Goal: Information Seeking & Learning: Learn about a topic

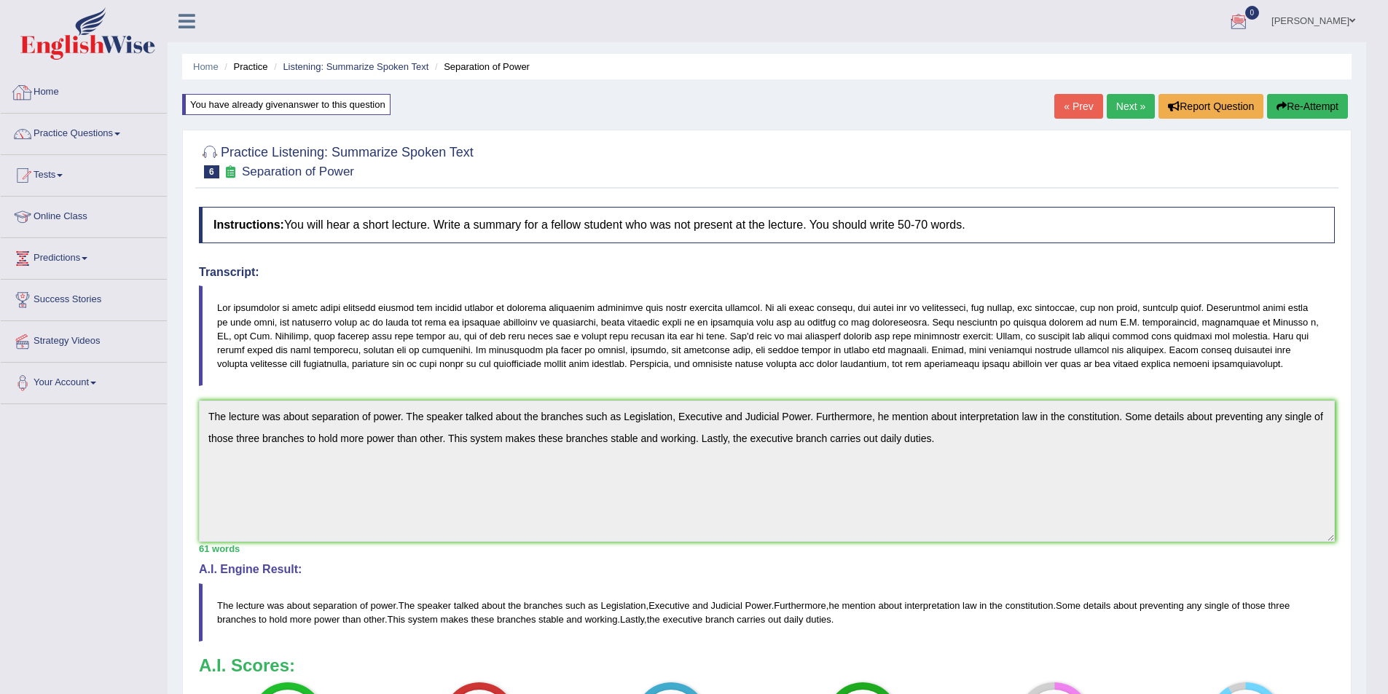
click at [104, 89] on link "Home" at bounding box center [84, 90] width 166 height 36
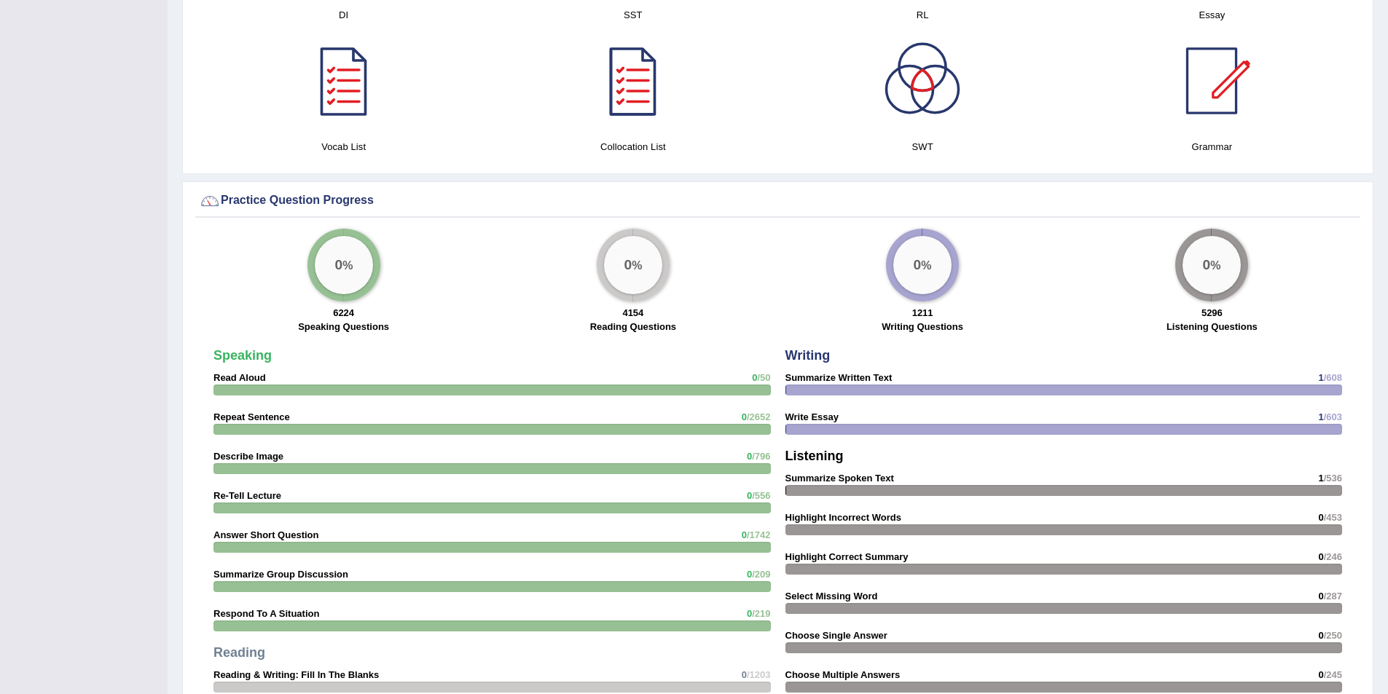
scroll to position [1020, 0]
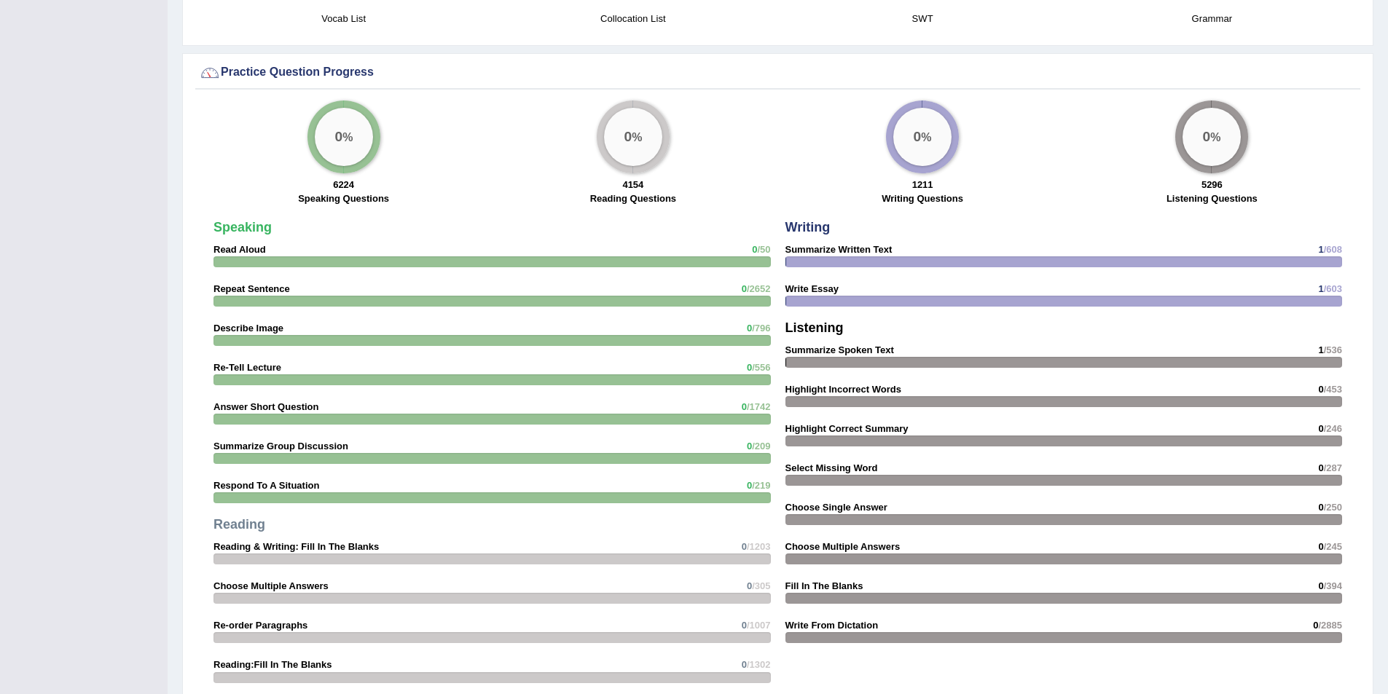
click at [933, 142] on div "0 %" at bounding box center [922, 137] width 58 height 58
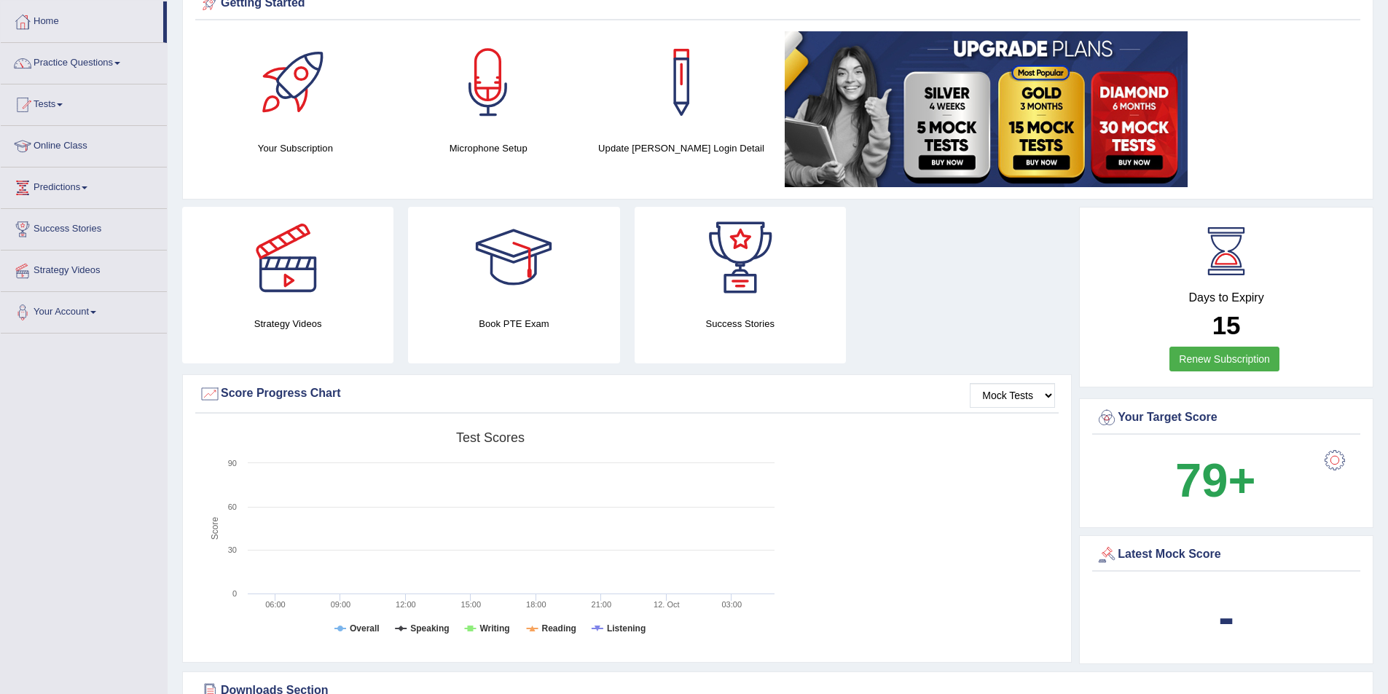
scroll to position [0, 0]
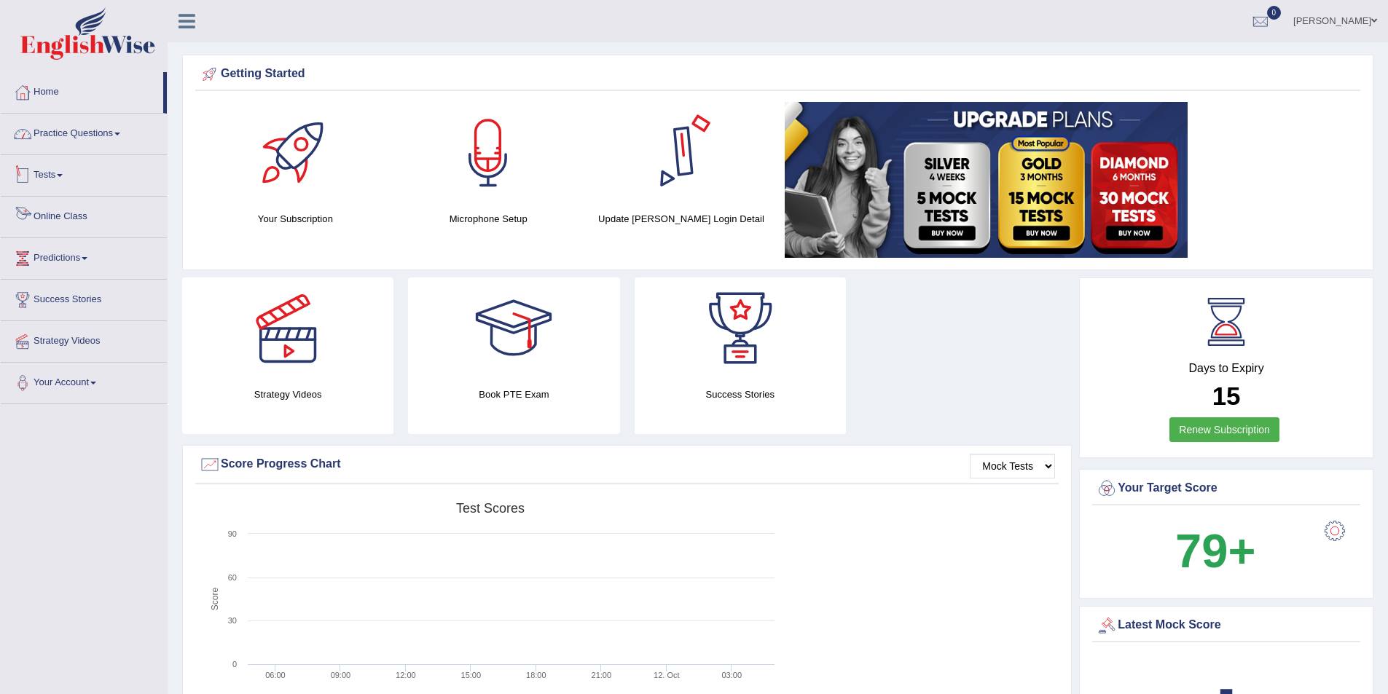
click at [67, 133] on link "Practice Questions" at bounding box center [84, 132] width 166 height 36
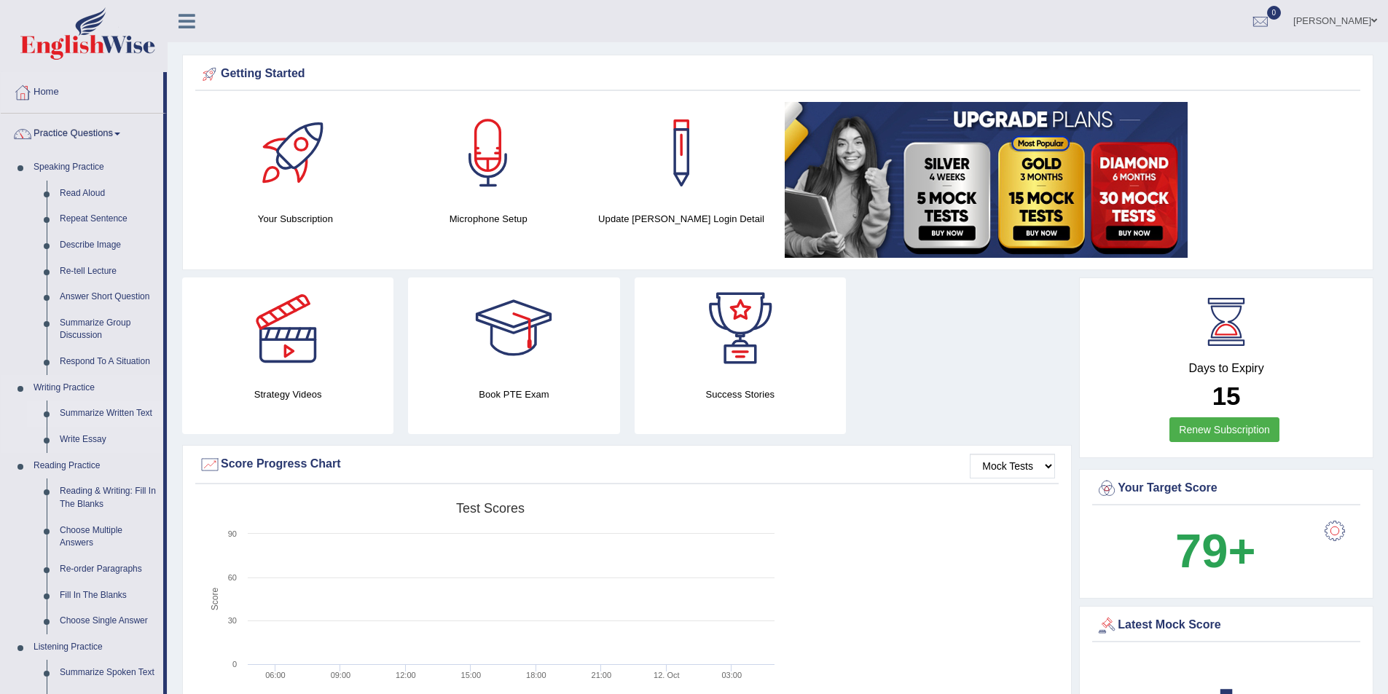
click at [121, 417] on link "Summarize Written Text" at bounding box center [108, 414] width 110 height 26
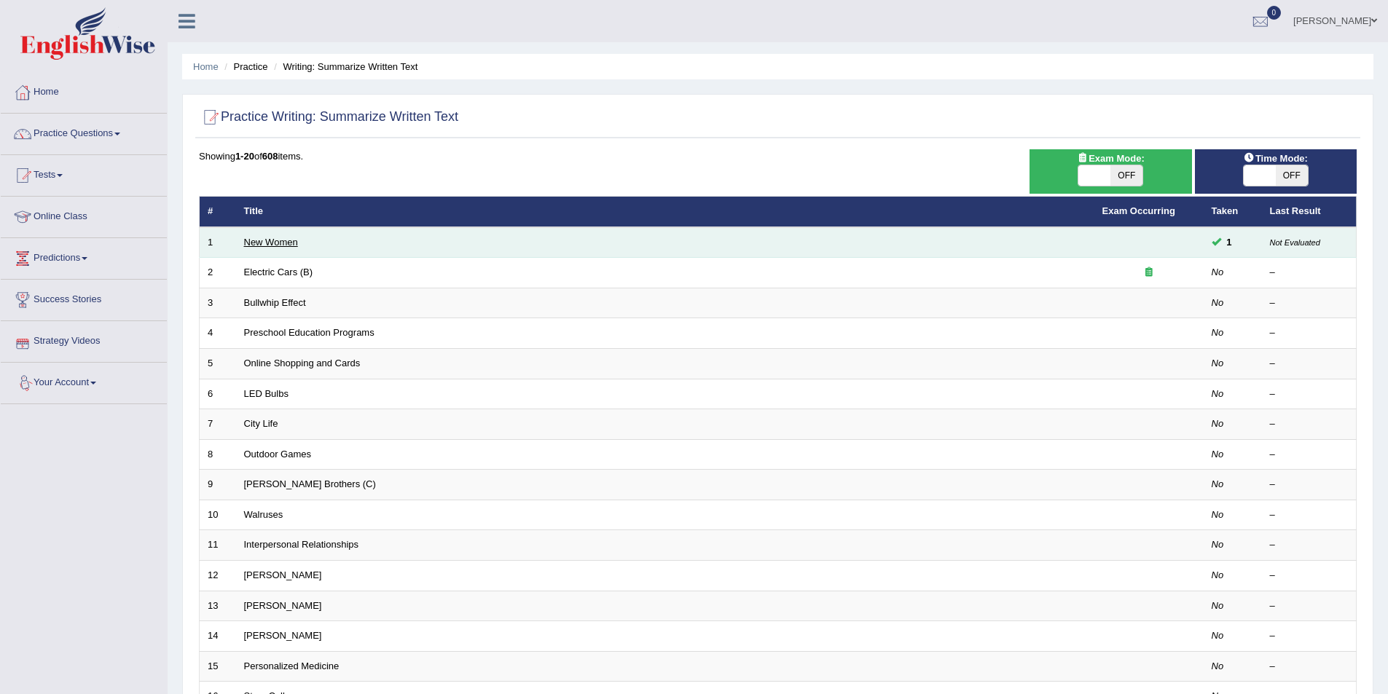
click at [275, 247] on link "New Women" at bounding box center [271, 242] width 54 height 11
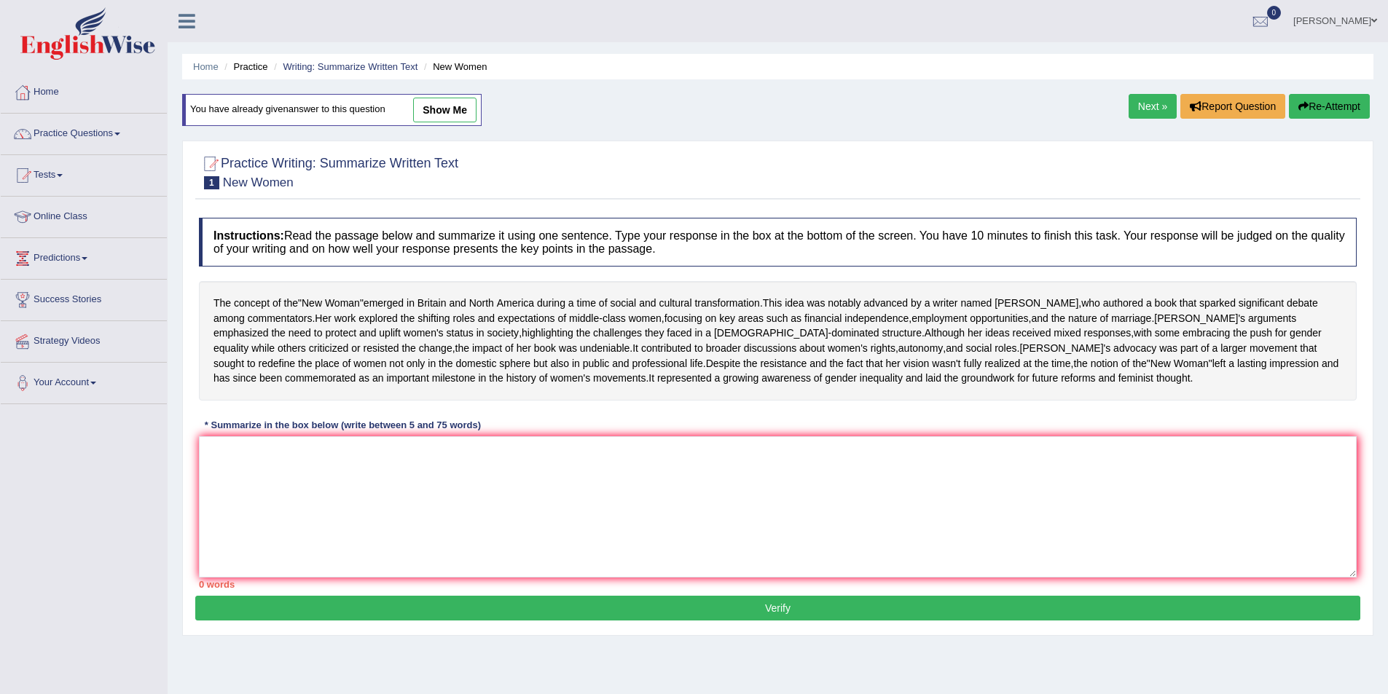
click at [466, 107] on link "show me" at bounding box center [444, 110] width 63 height 25
type textarea "The concept of the "New Woman" surfaced in Britain and North America during a r…"
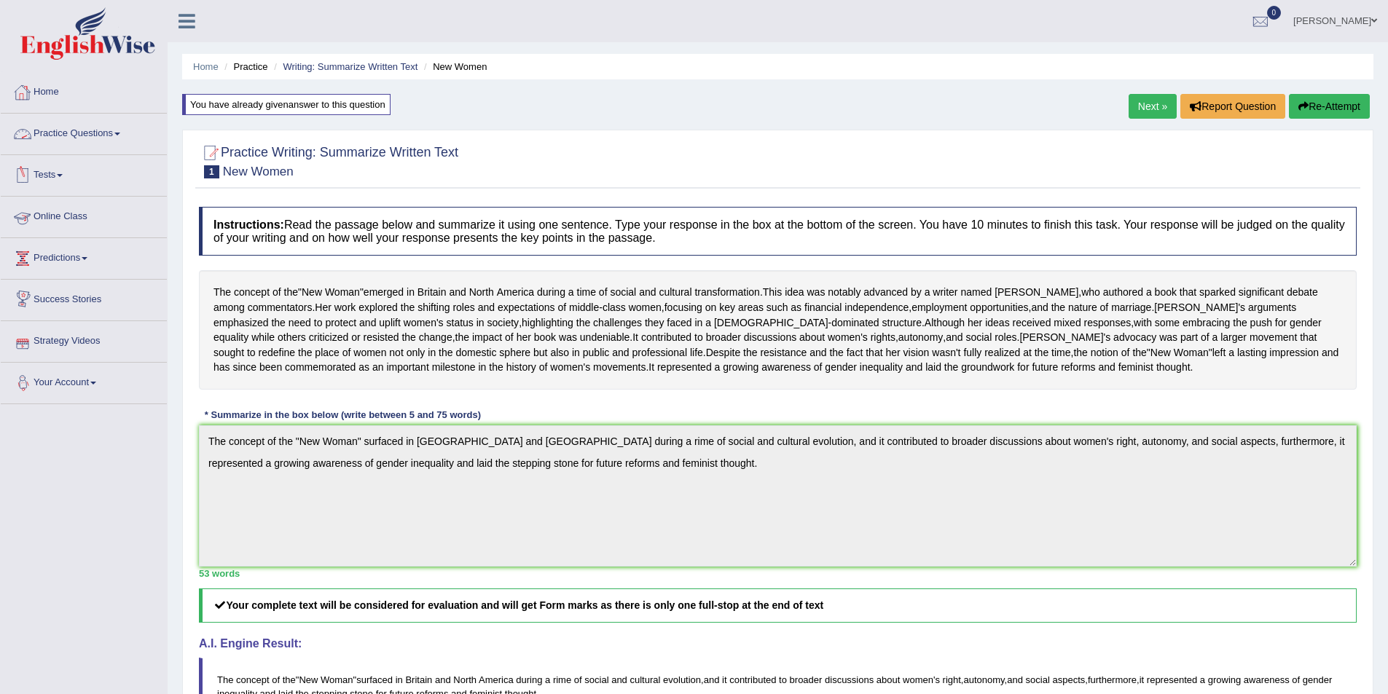
click at [94, 383] on link "Your Account" at bounding box center [84, 381] width 166 height 36
click at [98, 381] on link "Your Account" at bounding box center [82, 381] width 162 height 36
click at [68, 260] on link "Predictions" at bounding box center [84, 256] width 166 height 36
click at [68, 260] on link "Predictions" at bounding box center [82, 256] width 162 height 36
click at [61, 211] on link "Online Class" at bounding box center [84, 215] width 166 height 36
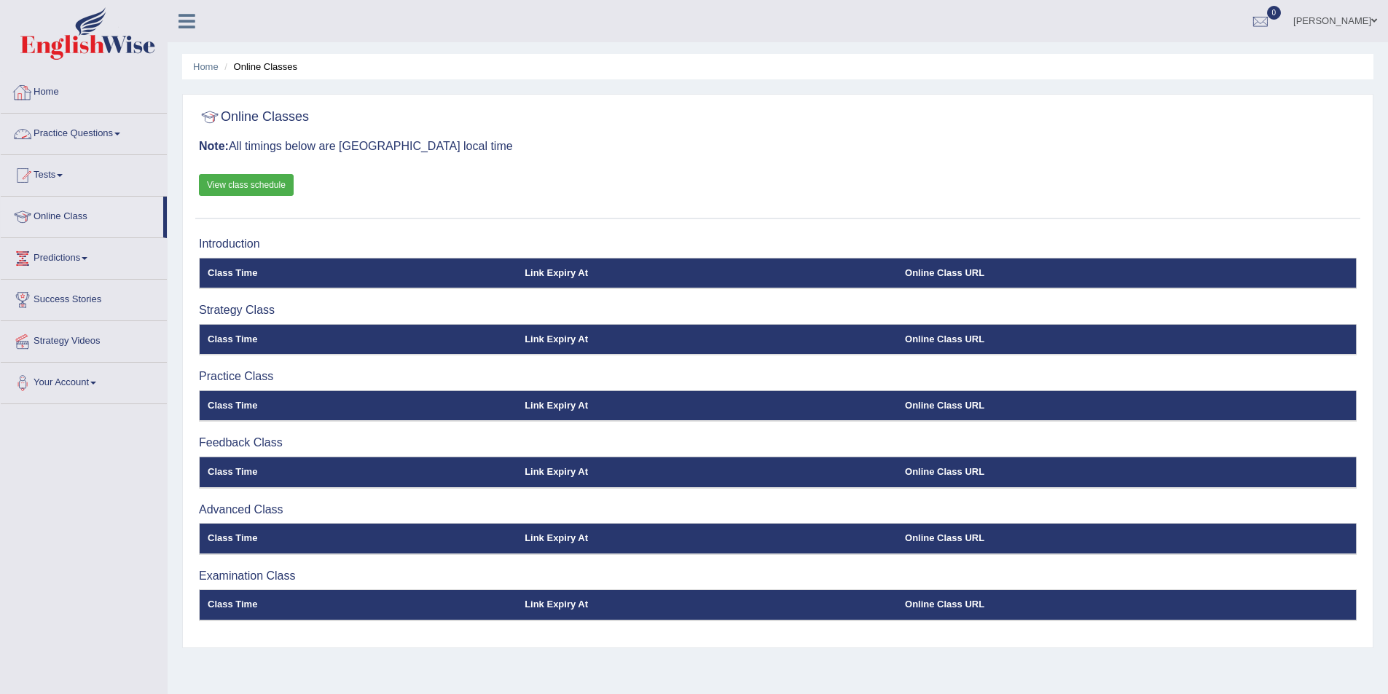
click at [75, 120] on link "Practice Questions" at bounding box center [84, 132] width 166 height 36
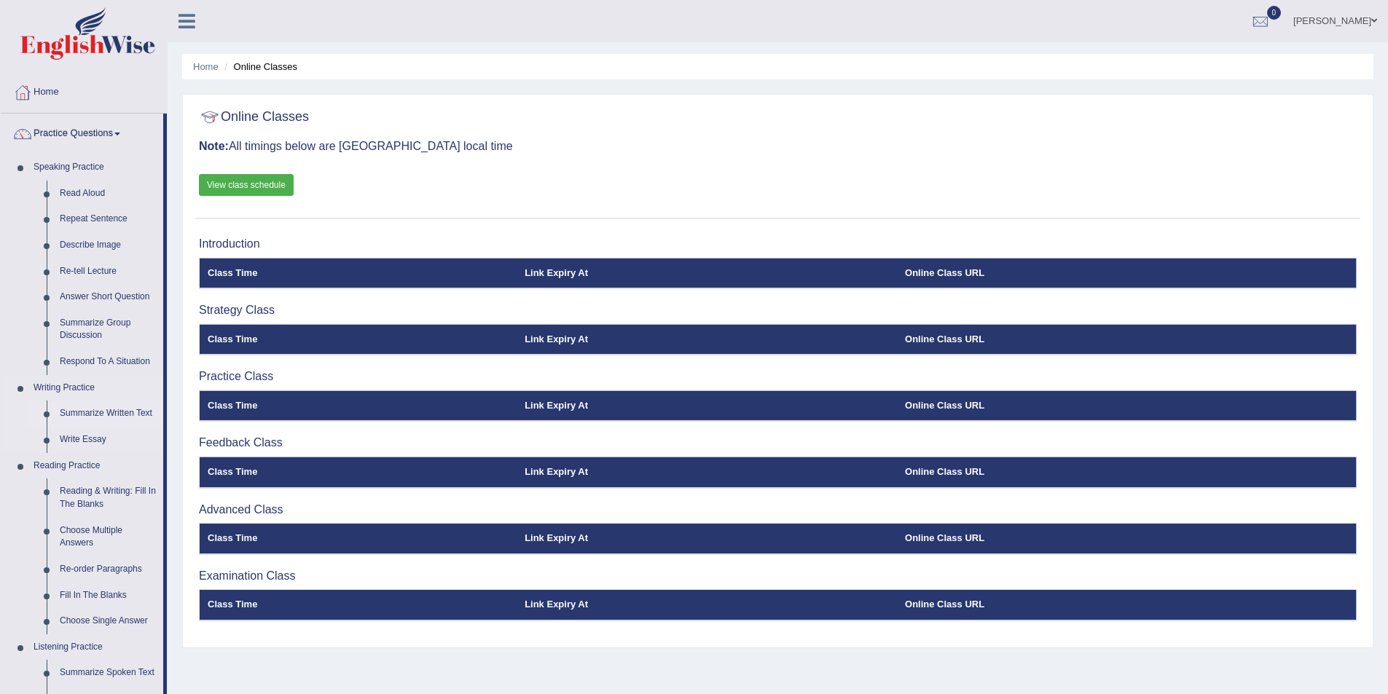
click at [76, 416] on link "Summarize Written Text" at bounding box center [108, 414] width 110 height 26
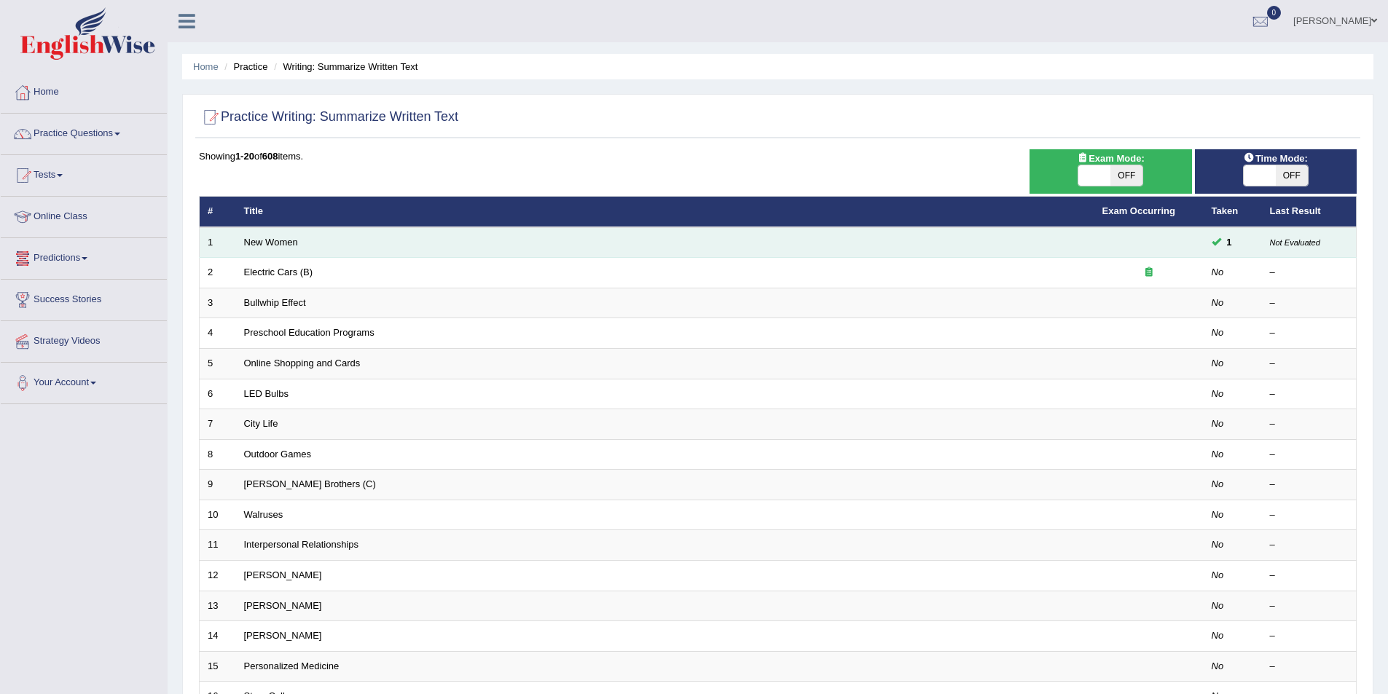
click at [317, 237] on td "New Women" at bounding box center [665, 242] width 858 height 31
click at [286, 245] on link "New Women" at bounding box center [271, 242] width 54 height 11
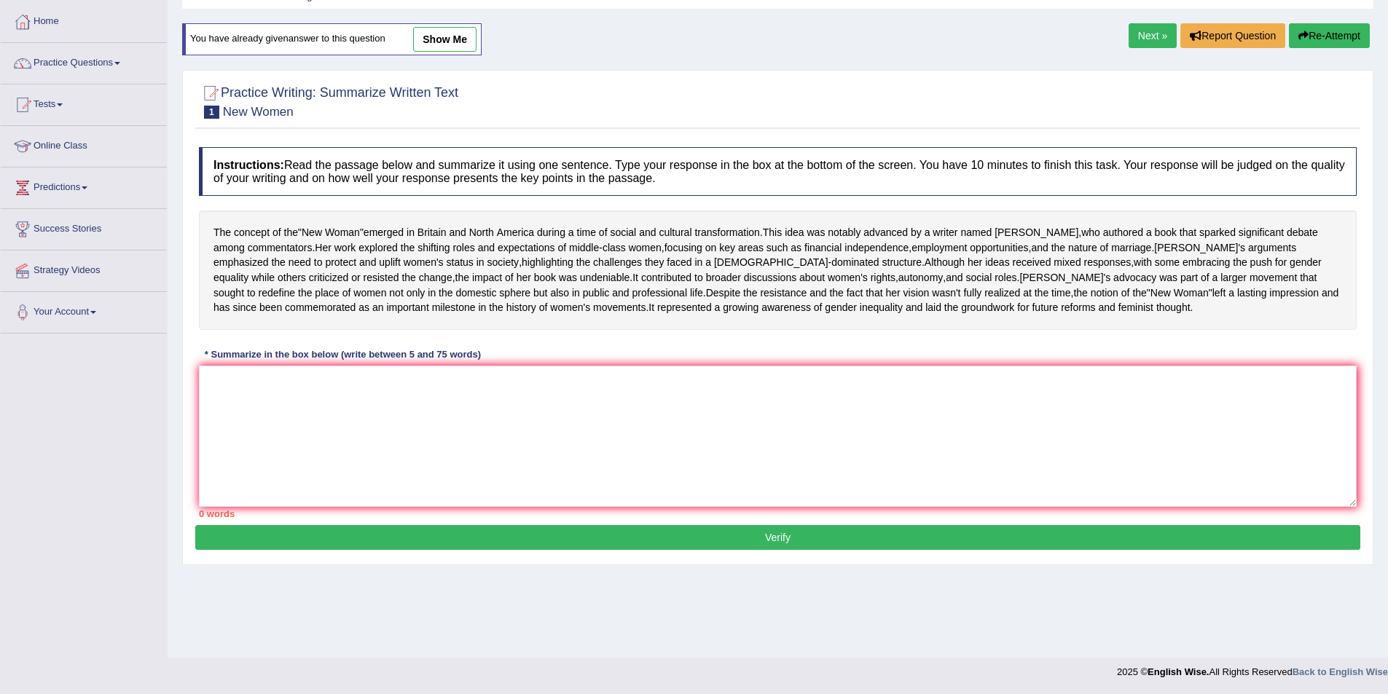
scroll to position [71, 0]
drag, startPoint x: 456, startPoint y: 32, endPoint x: 466, endPoint y: 34, distance: 10.4
click at [456, 33] on link "show me" at bounding box center [444, 39] width 63 height 25
type textarea "The concept of the "New Woman" surfaced in Britain and North America during a r…"
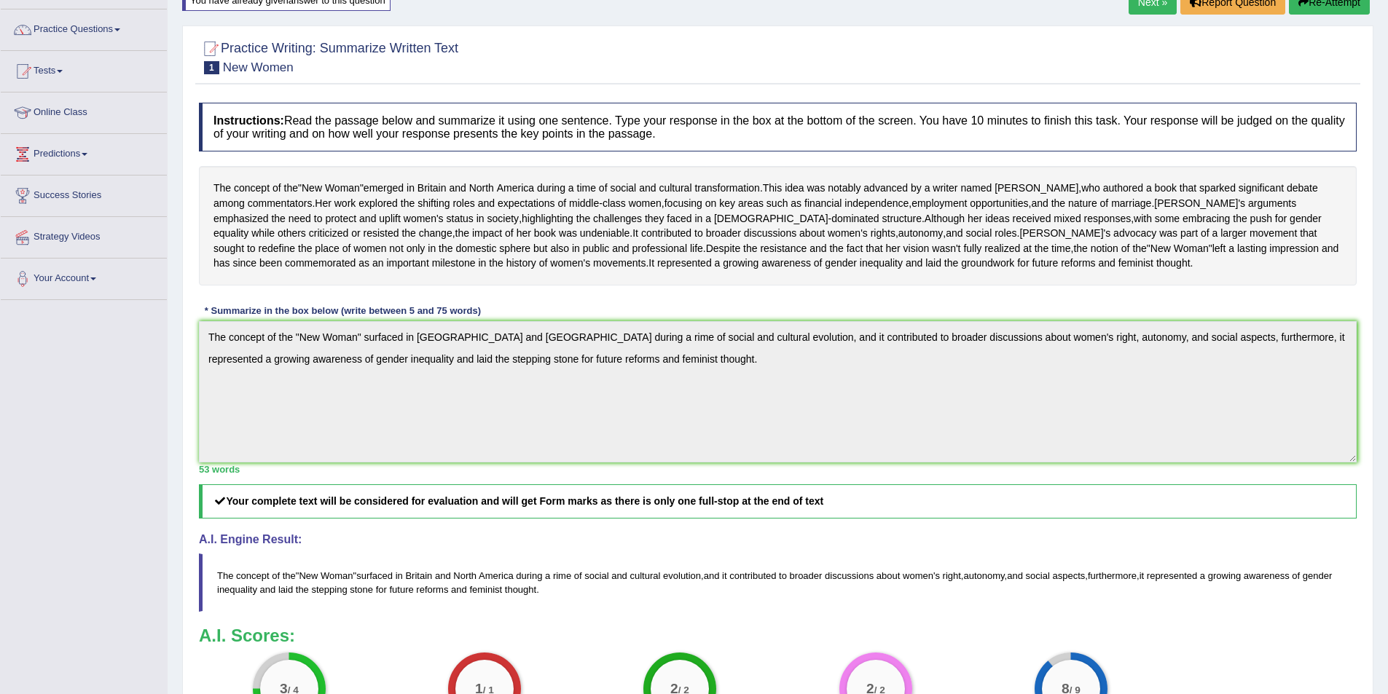
scroll to position [0, 0]
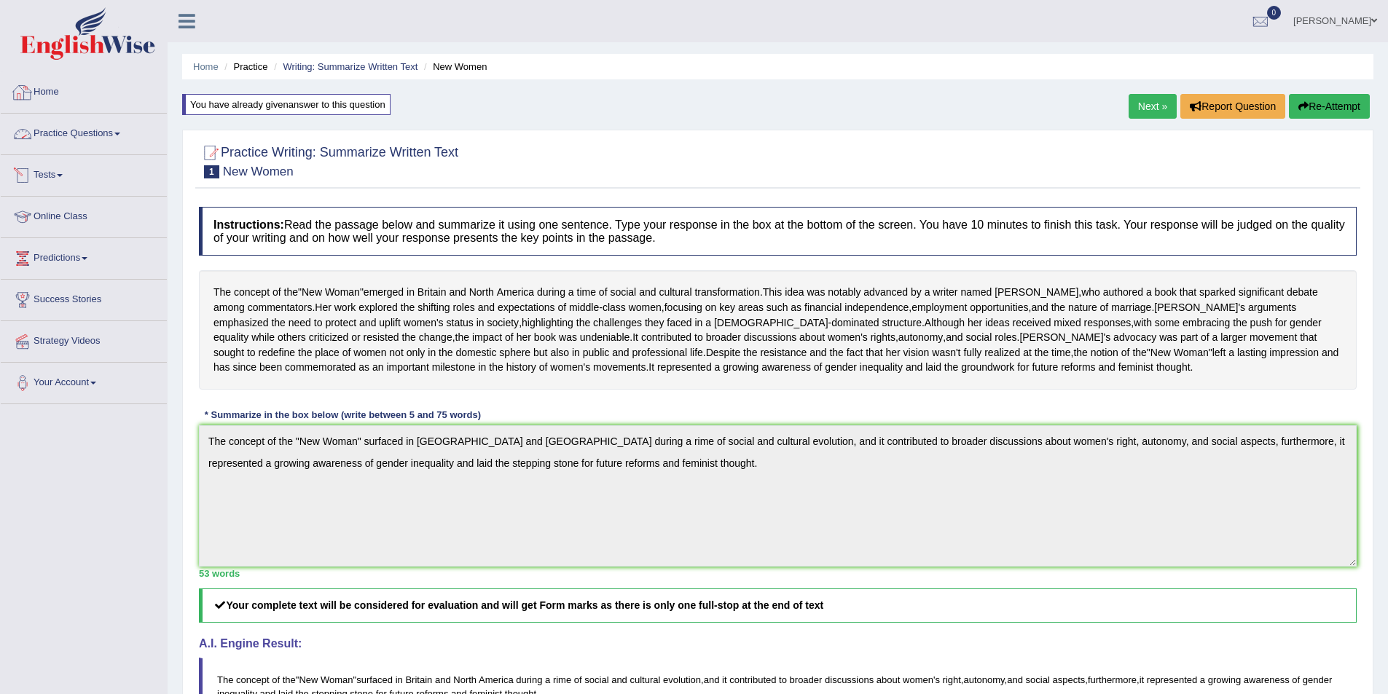
click at [64, 130] on link "Practice Questions" at bounding box center [84, 132] width 166 height 36
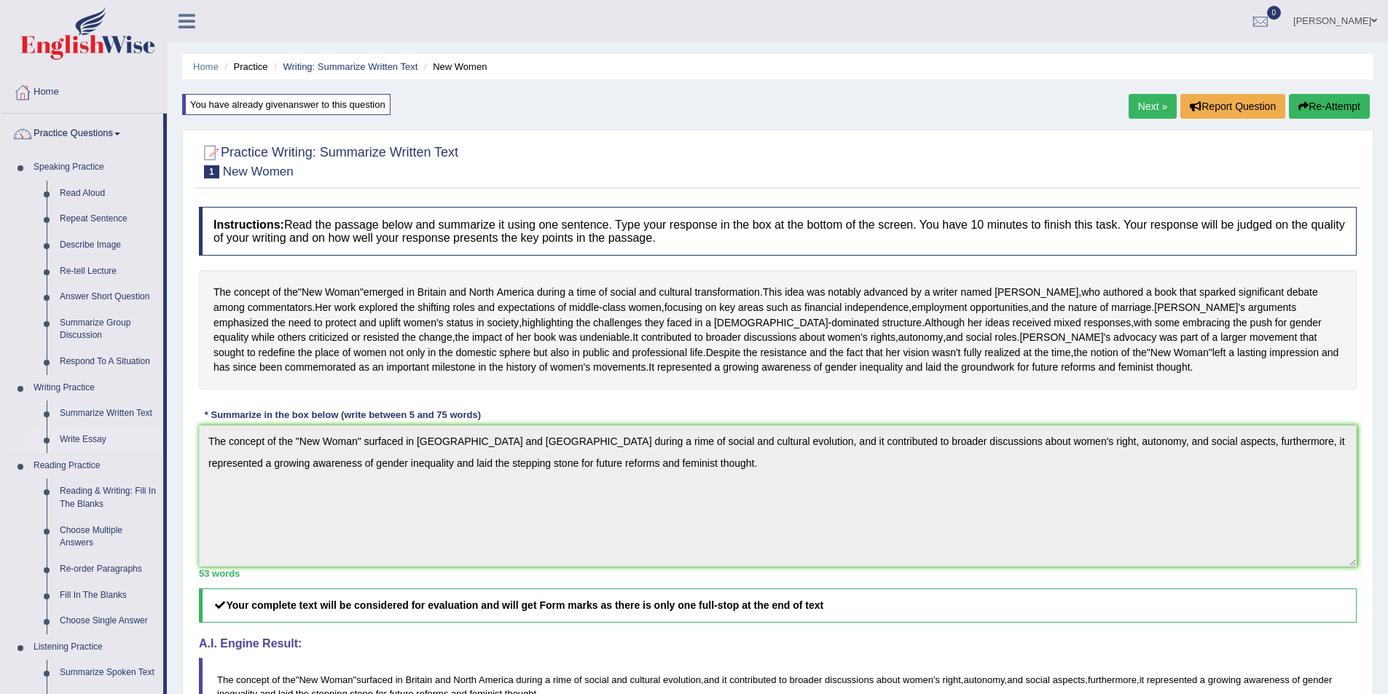
click at [88, 444] on link "Write Essay" at bounding box center [108, 440] width 110 height 26
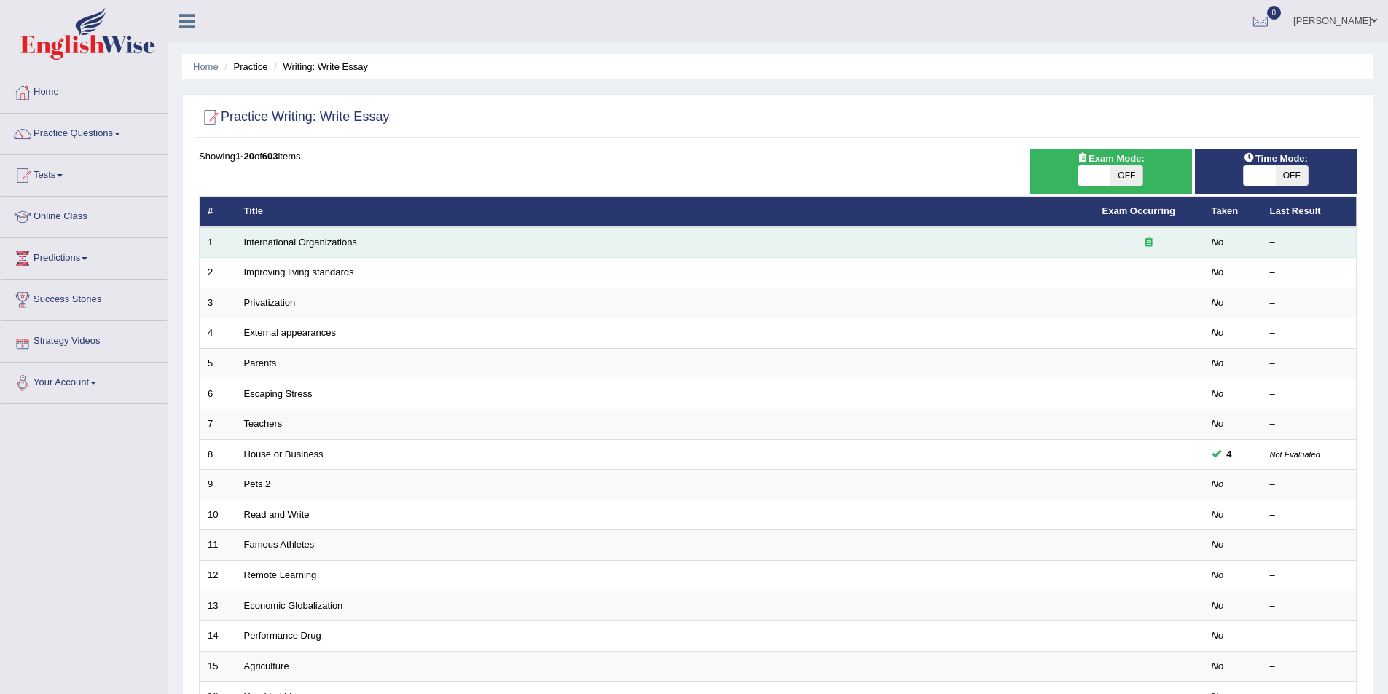
click at [301, 247] on td "International Organizations" at bounding box center [665, 242] width 858 height 31
click at [346, 239] on link "International Organizations" at bounding box center [300, 242] width 113 height 11
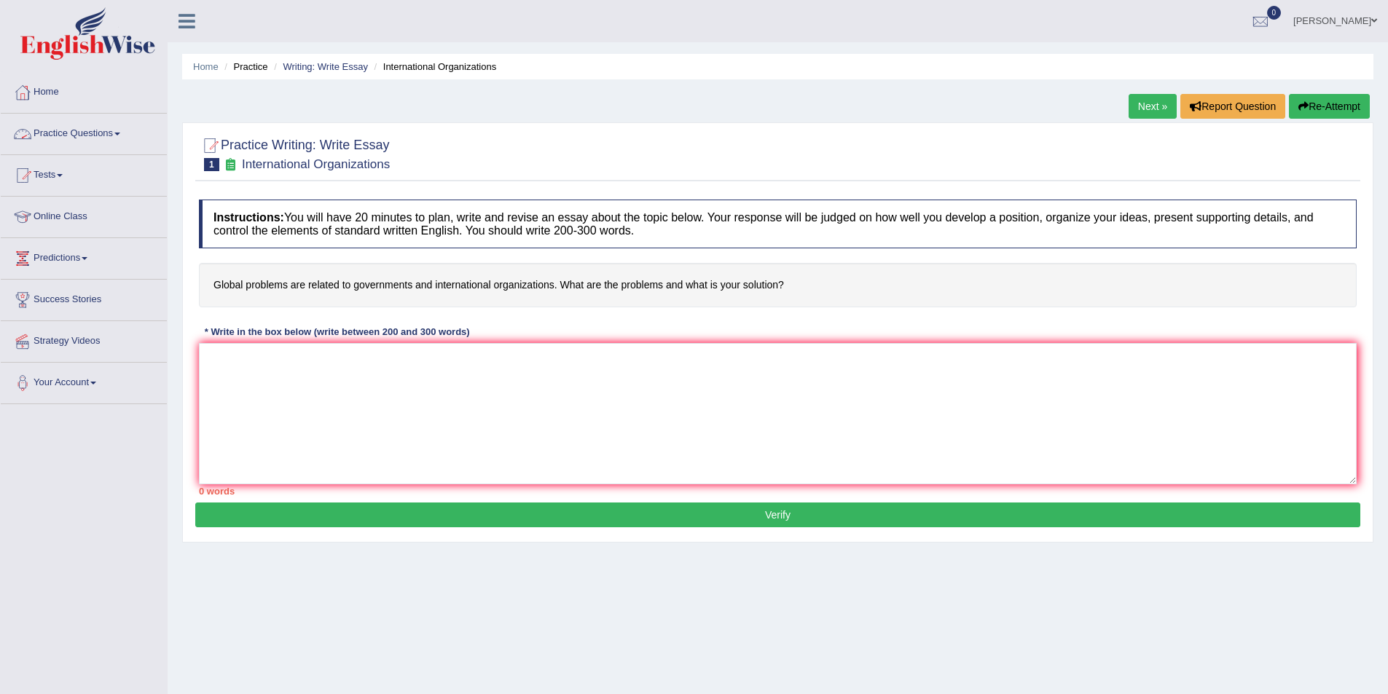
click at [71, 128] on link "Practice Questions" at bounding box center [84, 132] width 166 height 36
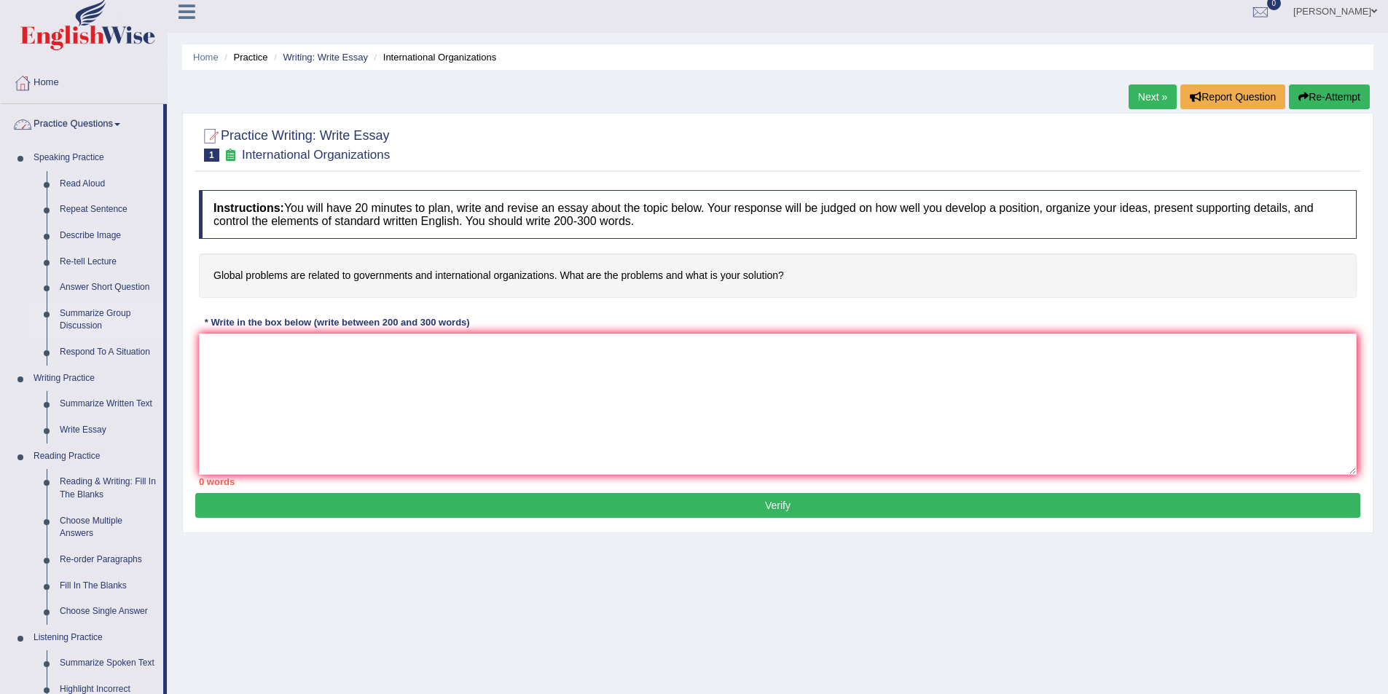
scroll to position [73, 0]
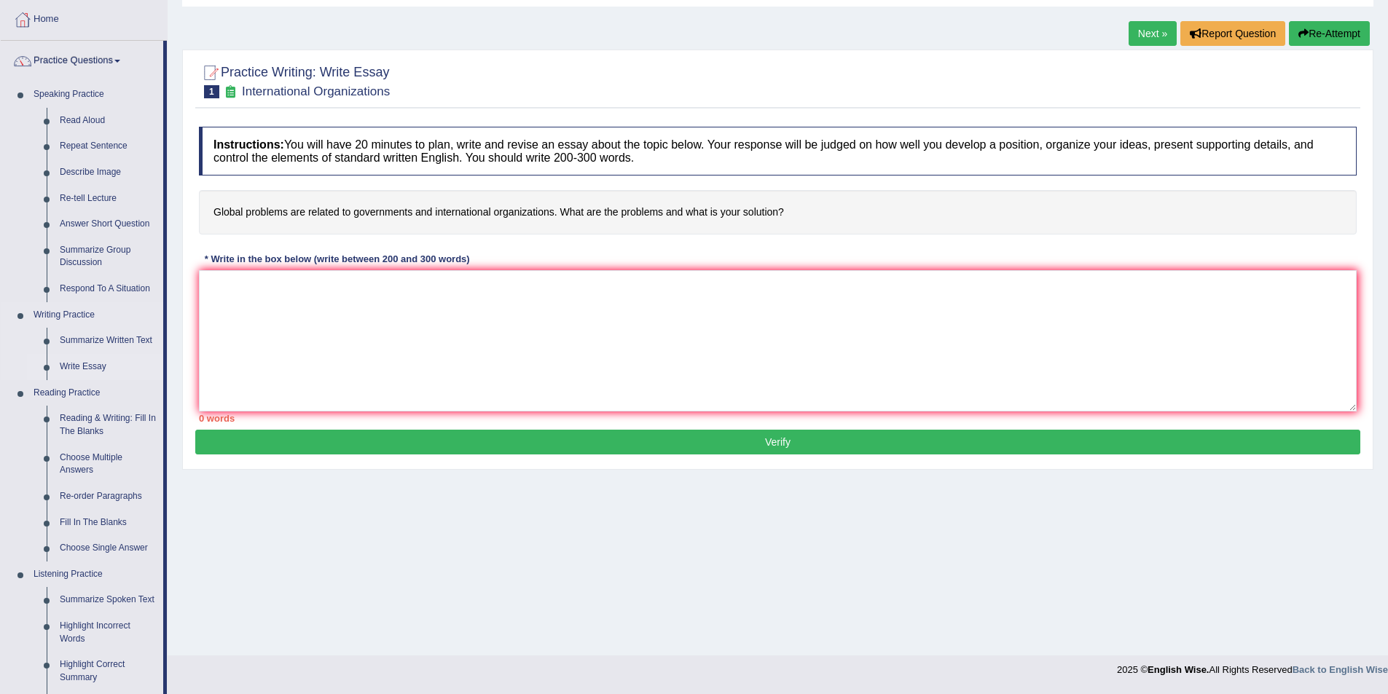
click at [92, 368] on link "Write Essay" at bounding box center [108, 367] width 110 height 26
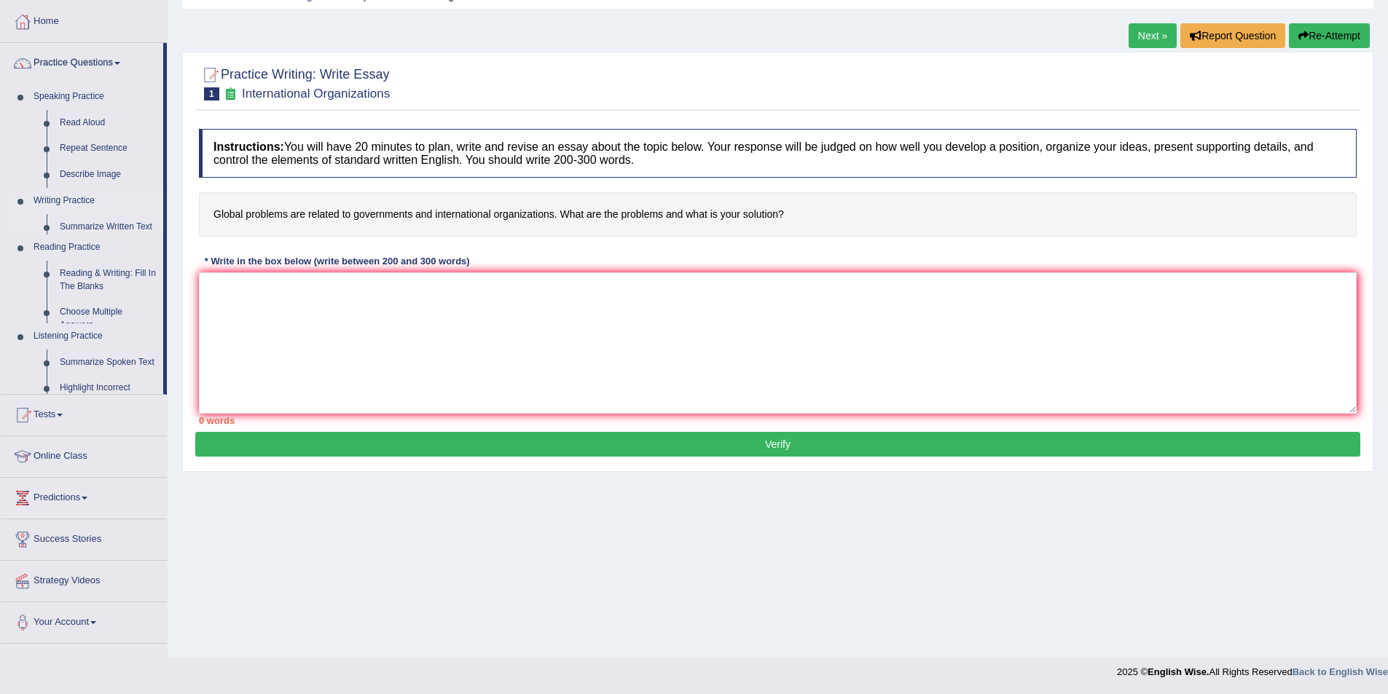
scroll to position [71, 0]
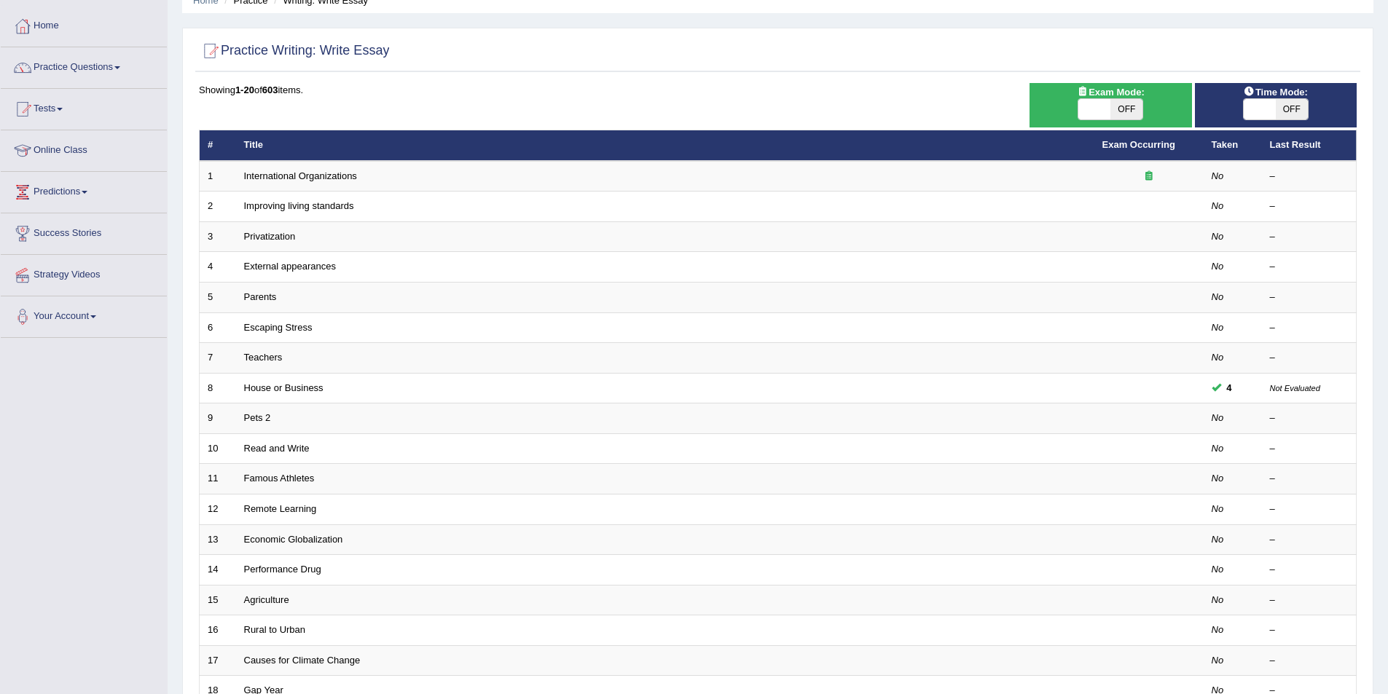
scroll to position [146, 0]
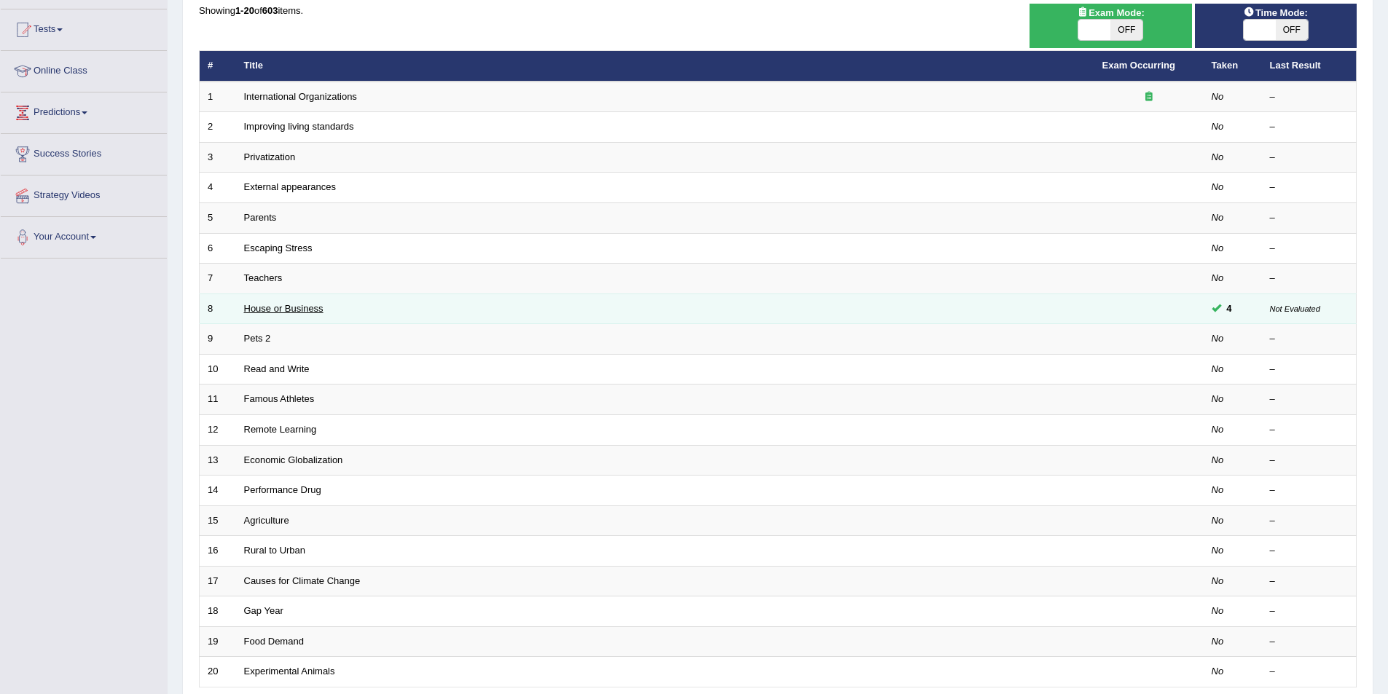
click at [307, 313] on link "House or Business" at bounding box center [283, 308] width 79 height 11
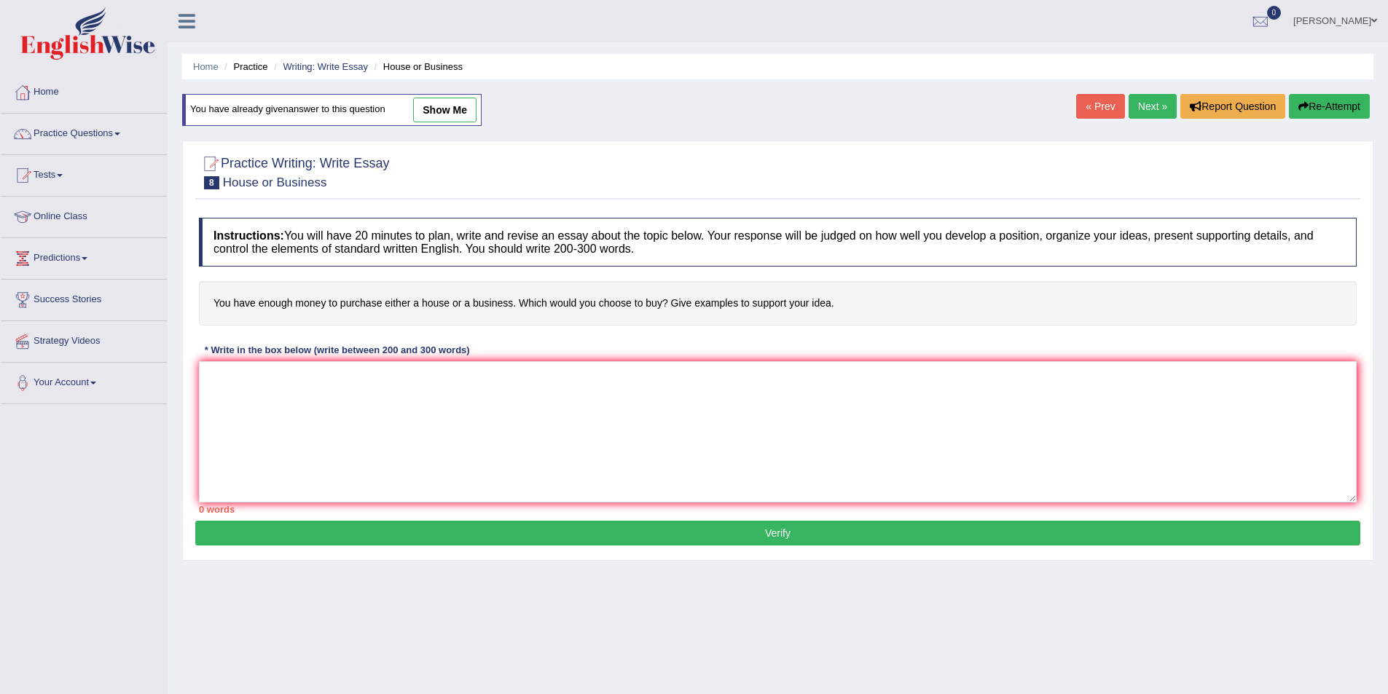
click at [461, 115] on link "show me" at bounding box center [444, 110] width 63 height 25
type textarea "Lor ip dol sita consectetur adipis el seddo'e tempo in utla etd magnaali enimad…"
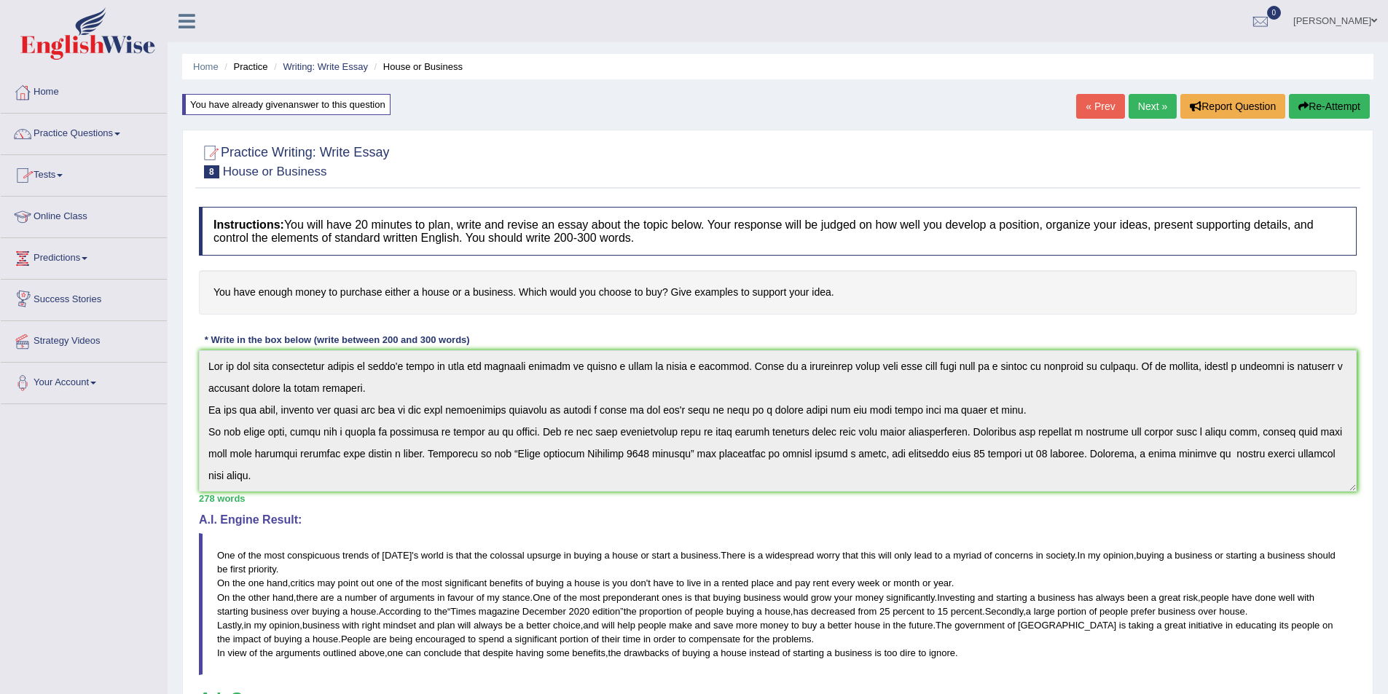
click at [59, 138] on link "Practice Questions" at bounding box center [84, 132] width 166 height 36
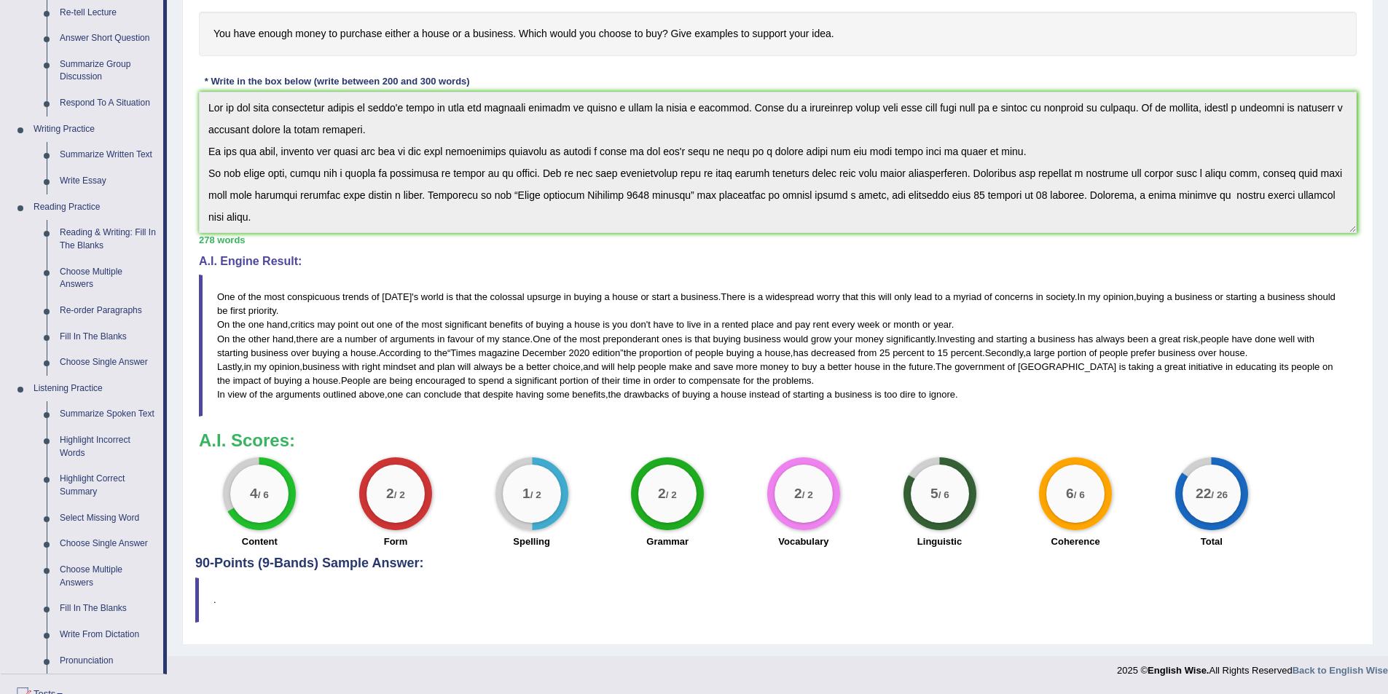
scroll to position [291, 0]
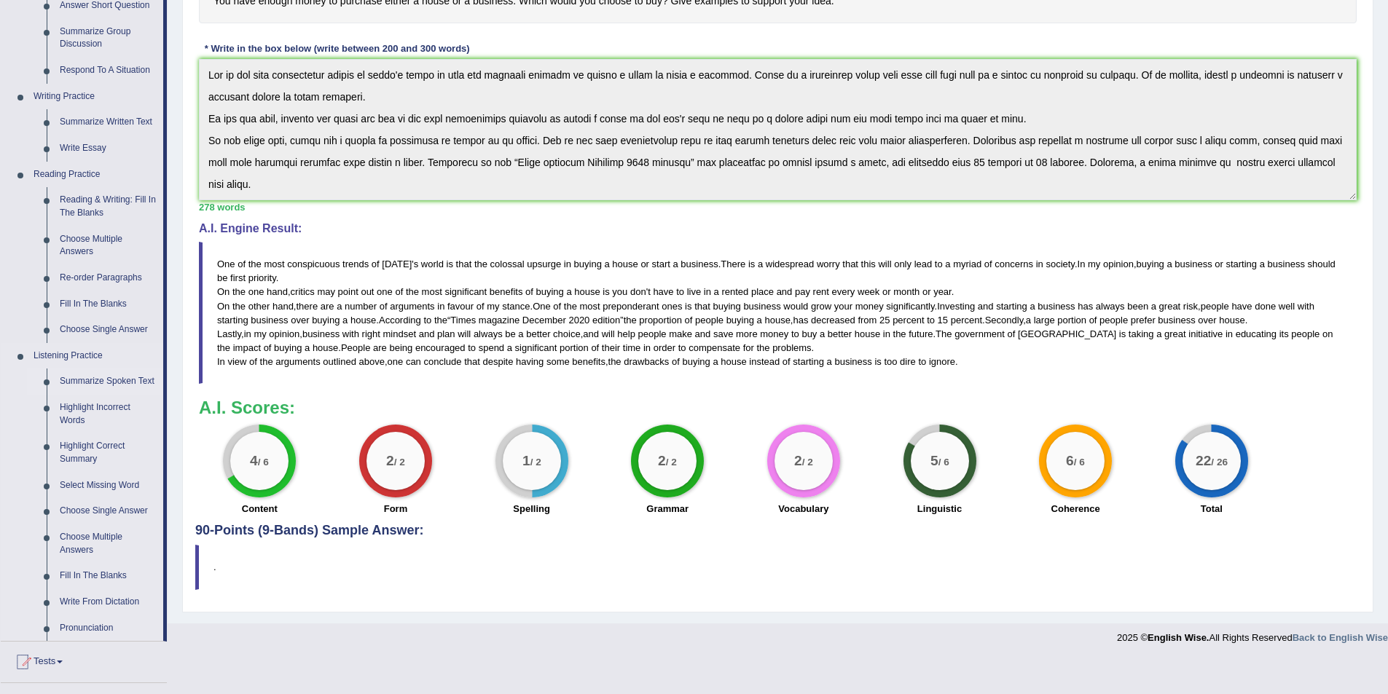
click at [140, 377] on link "Summarize Spoken Text" at bounding box center [108, 382] width 110 height 26
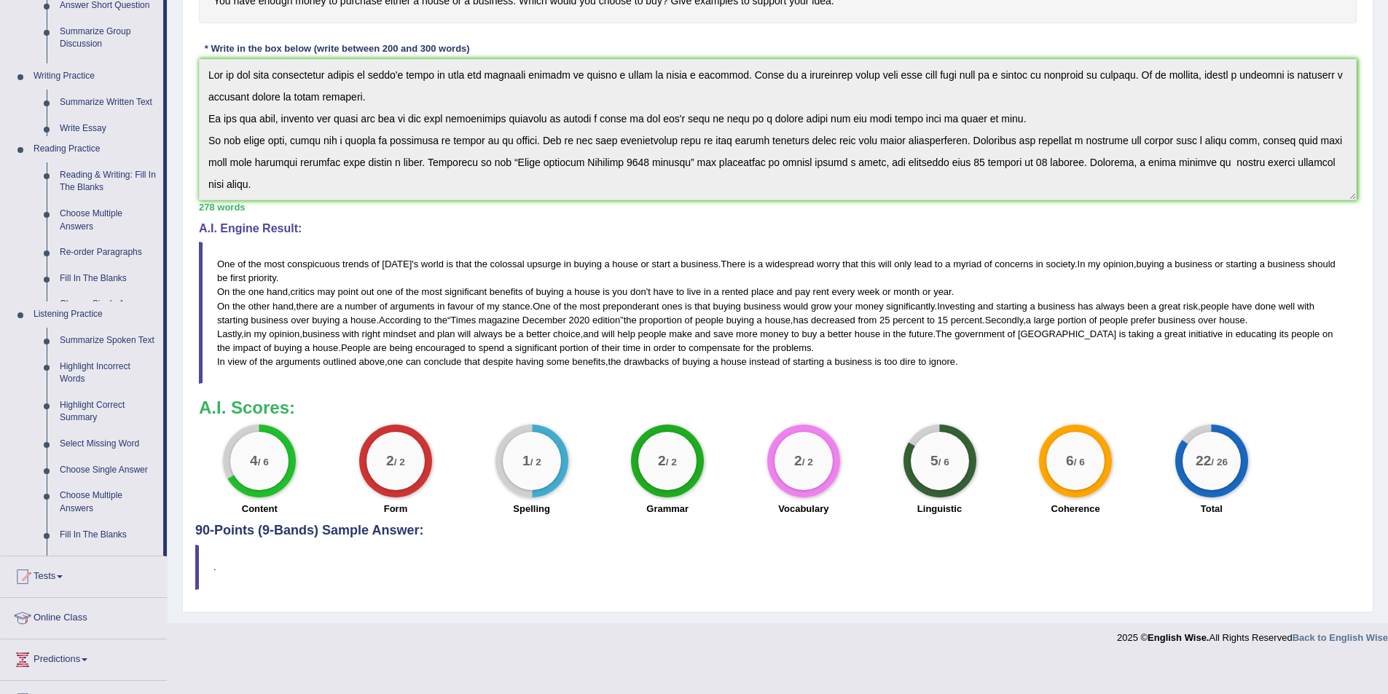
scroll to position [257, 0]
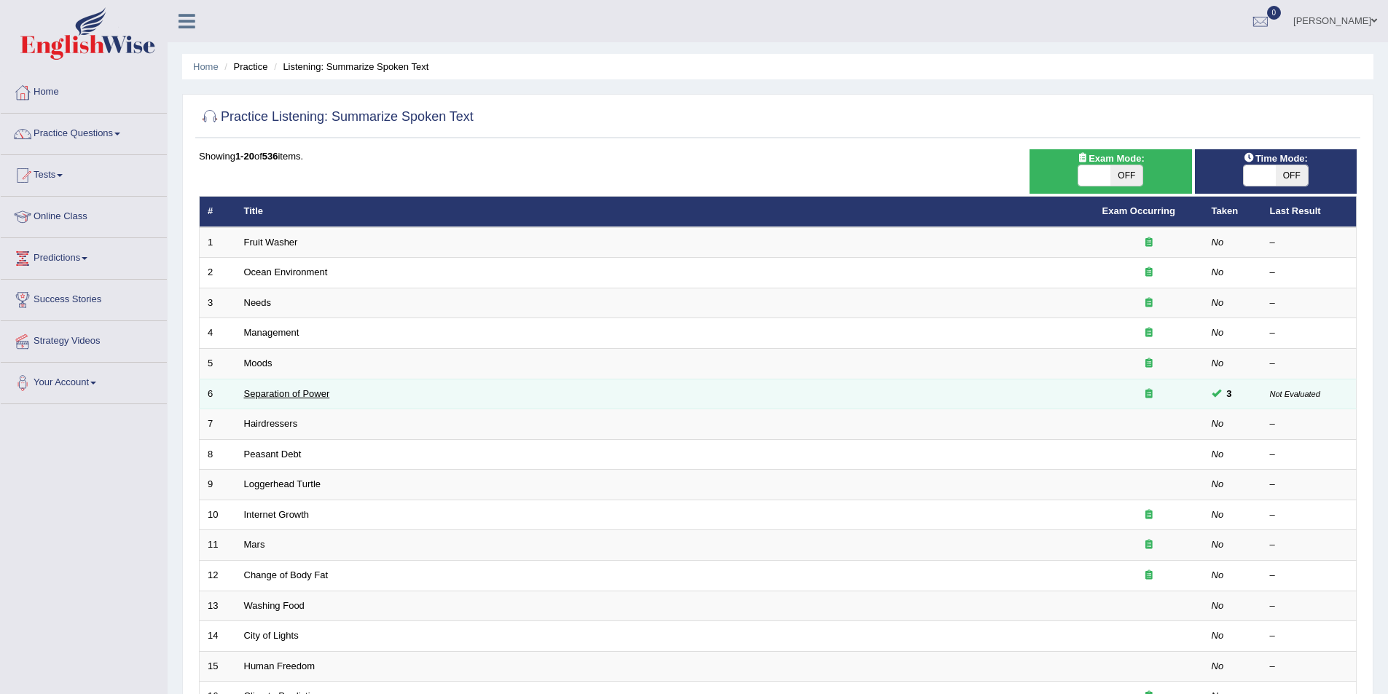
click at [300, 395] on link "Separation of Power" at bounding box center [287, 393] width 86 height 11
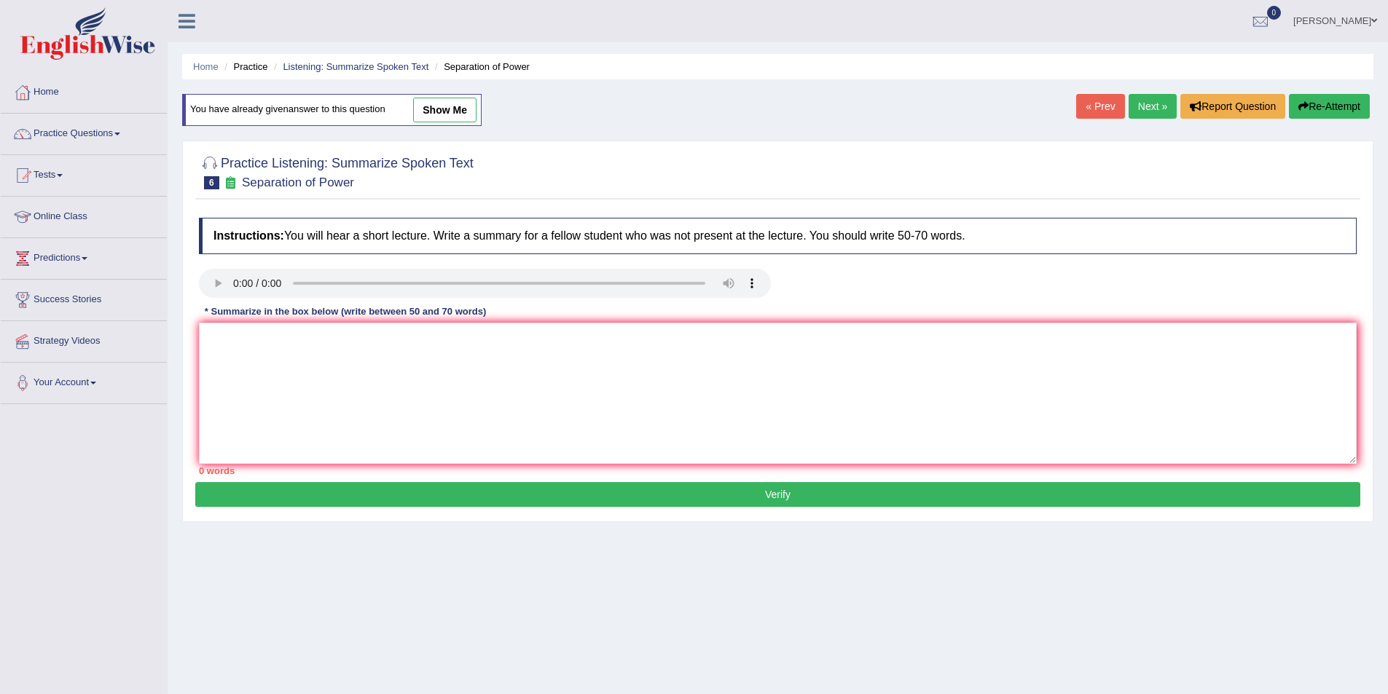
click at [469, 107] on link "show me" at bounding box center [444, 110] width 63 height 25
type textarea "The lecture was about separation of power. The speaker talked about the branche…"
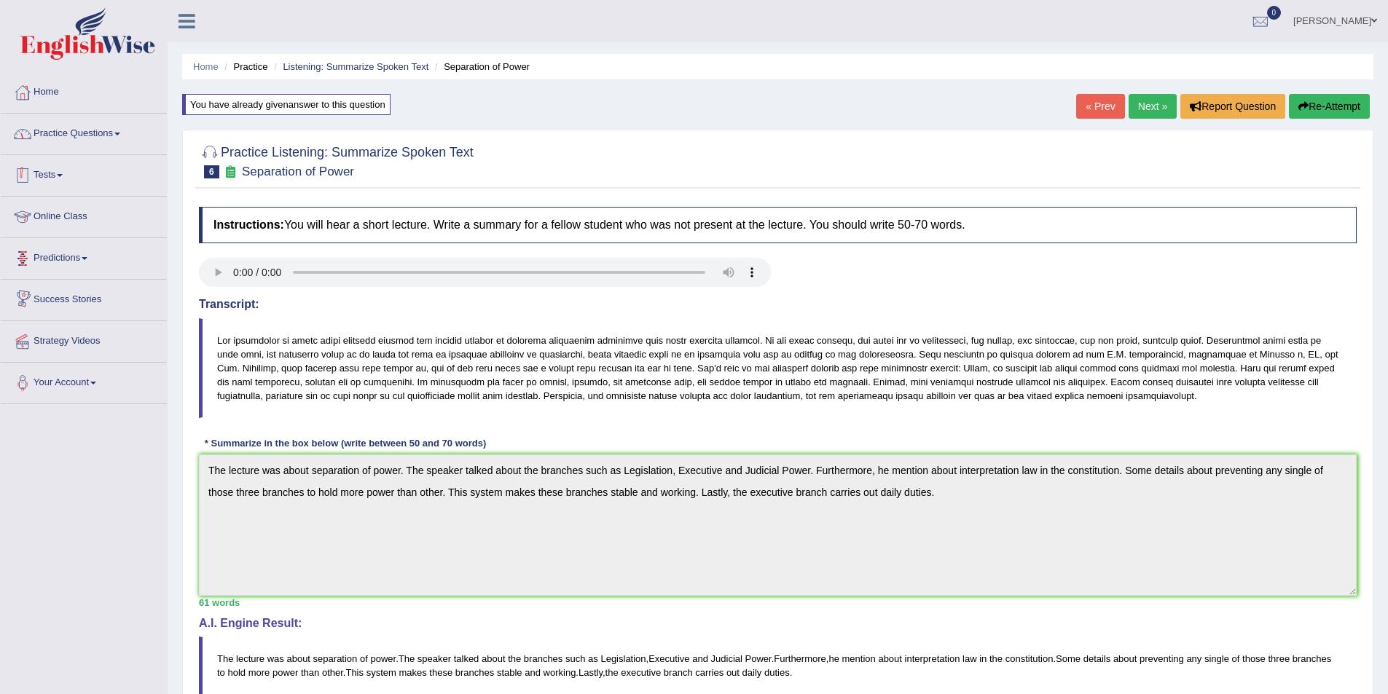
click at [100, 125] on link "Practice Questions" at bounding box center [84, 132] width 166 height 36
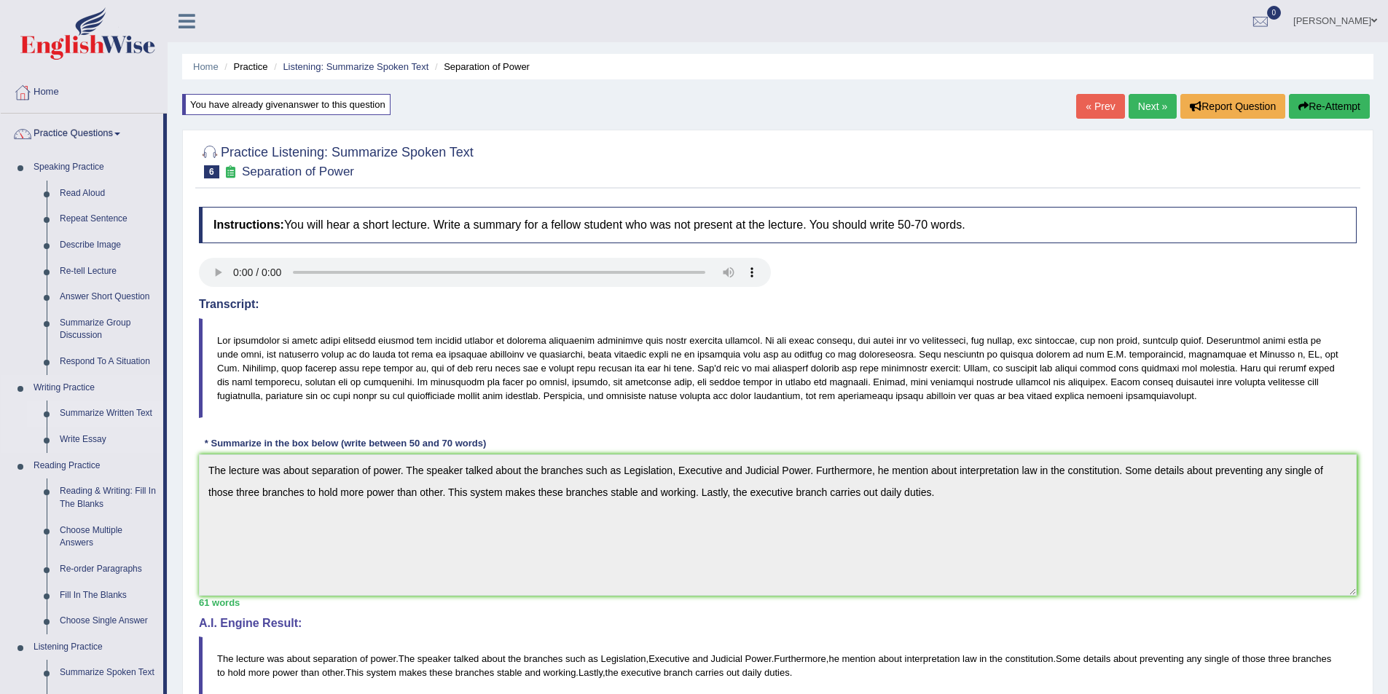
click at [82, 412] on link "Summarize Written Text" at bounding box center [108, 414] width 110 height 26
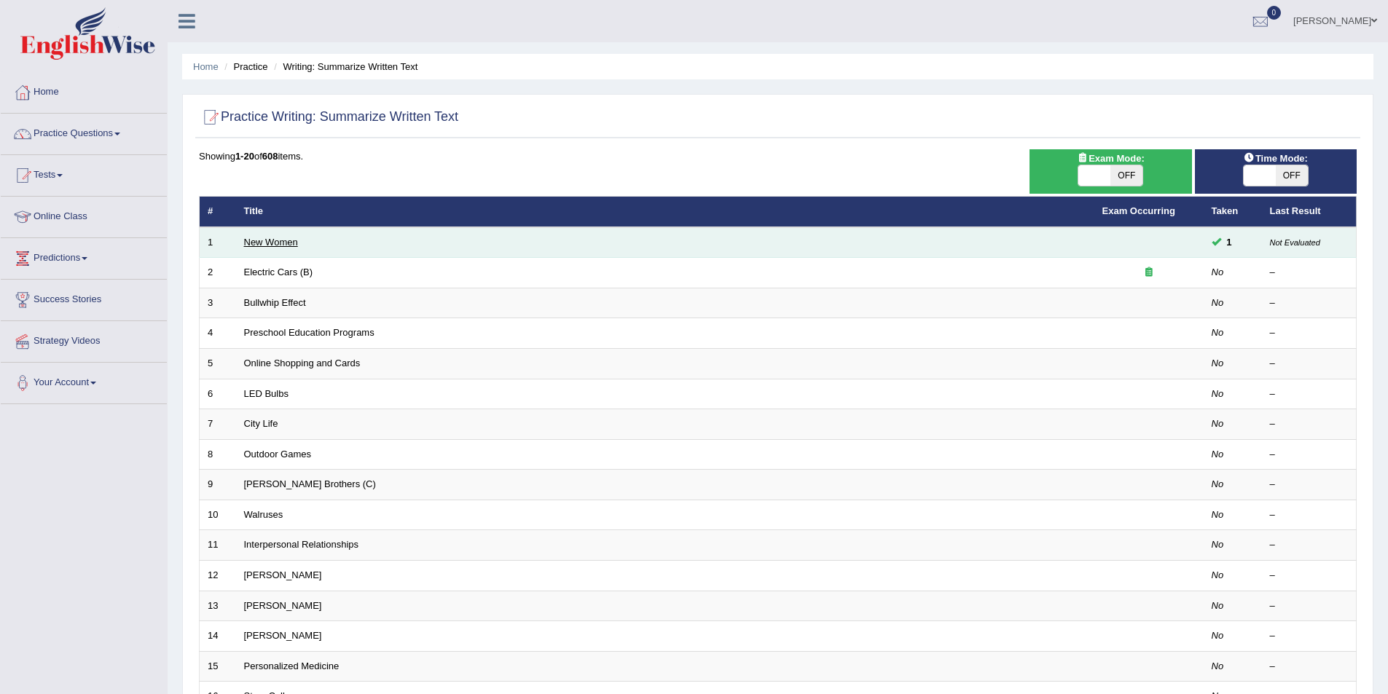
click at [272, 243] on link "New Women" at bounding box center [271, 242] width 54 height 11
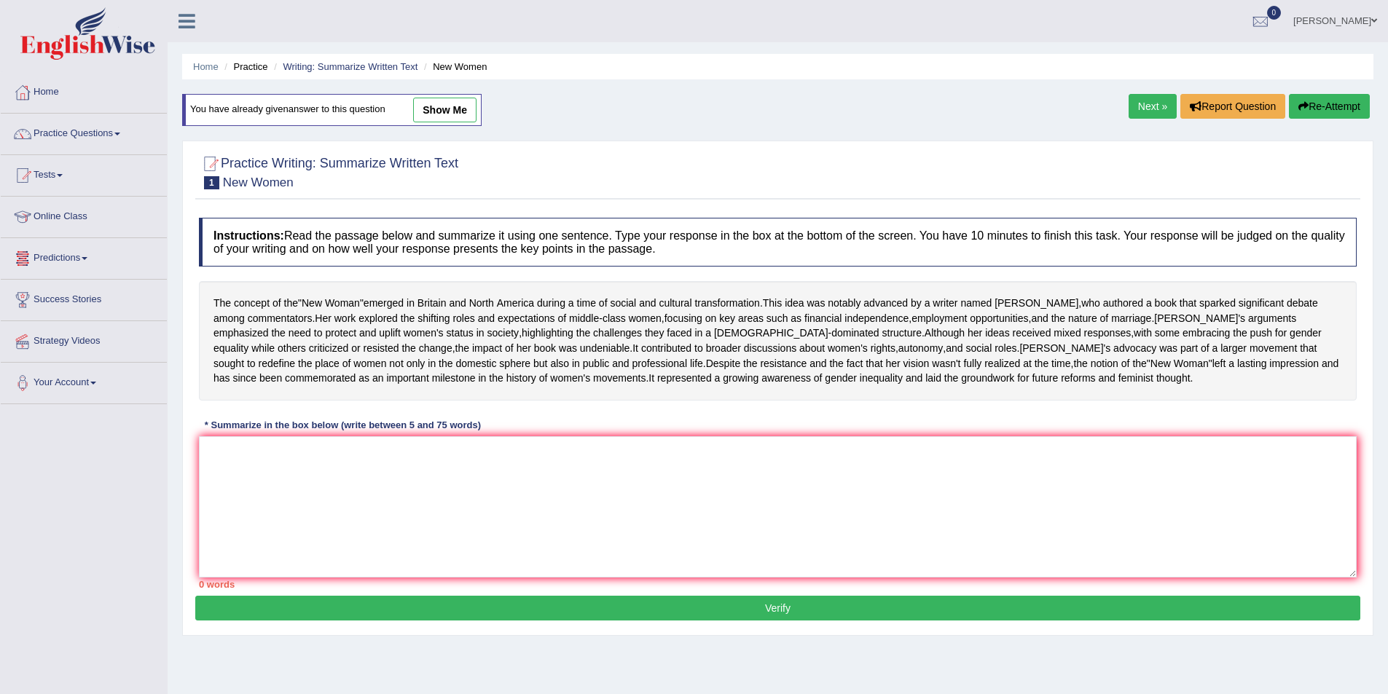
click at [444, 121] on link "show me" at bounding box center [444, 110] width 63 height 25
type textarea "The concept of the "New Woman" surfaced in [GEOGRAPHIC_DATA] and [GEOGRAPHIC_DA…"
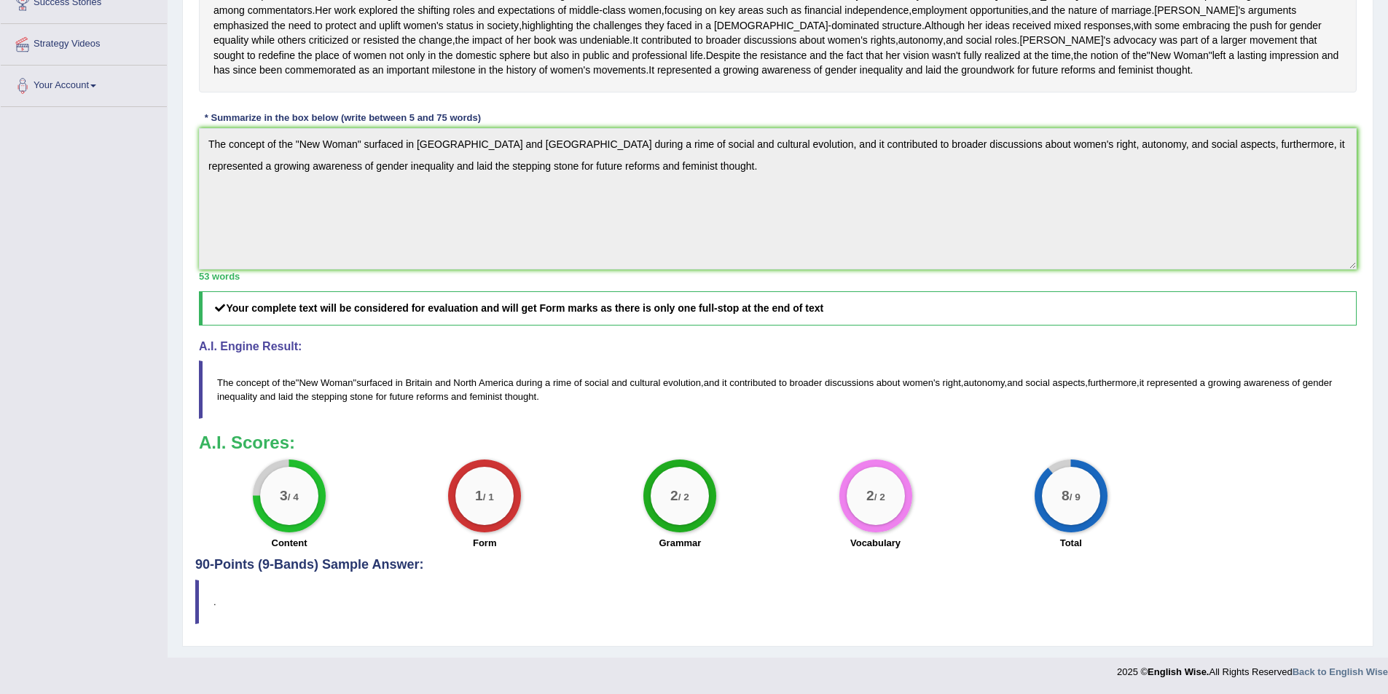
drag, startPoint x: 288, startPoint y: 374, endPoint x: 355, endPoint y: 312, distance: 91.8
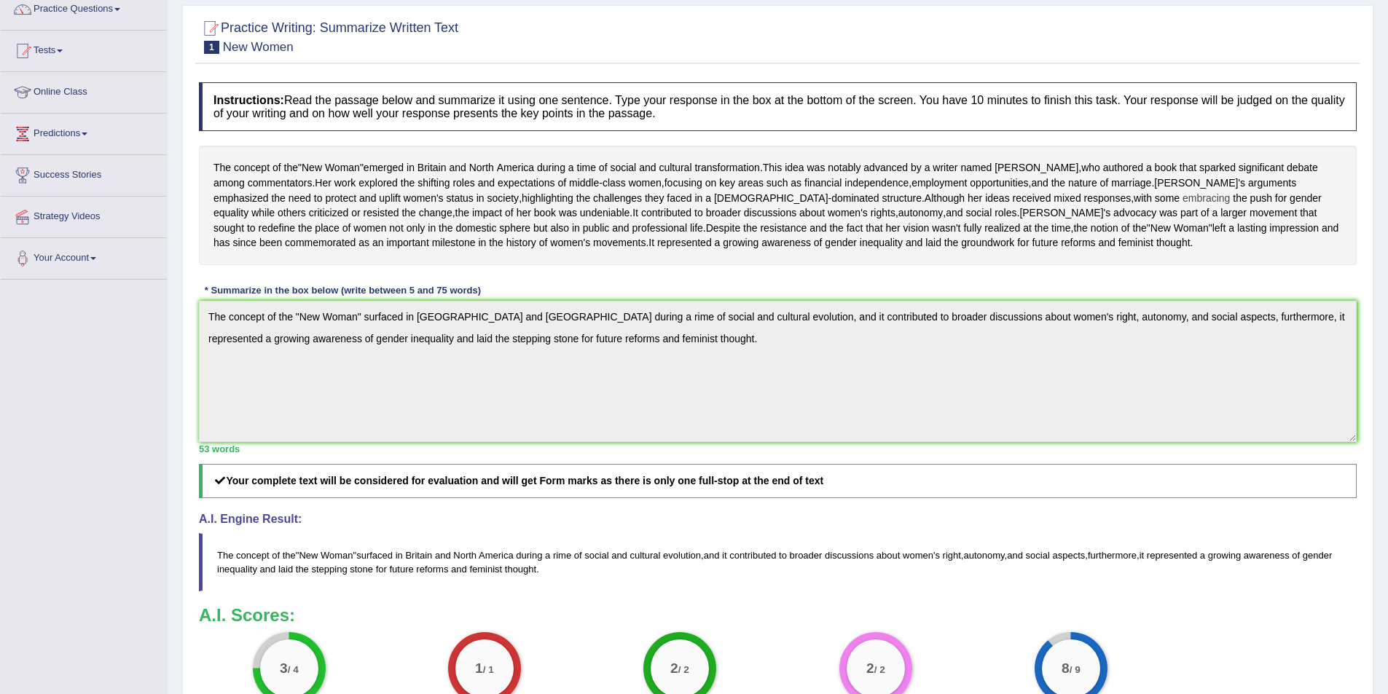
scroll to position [40, 0]
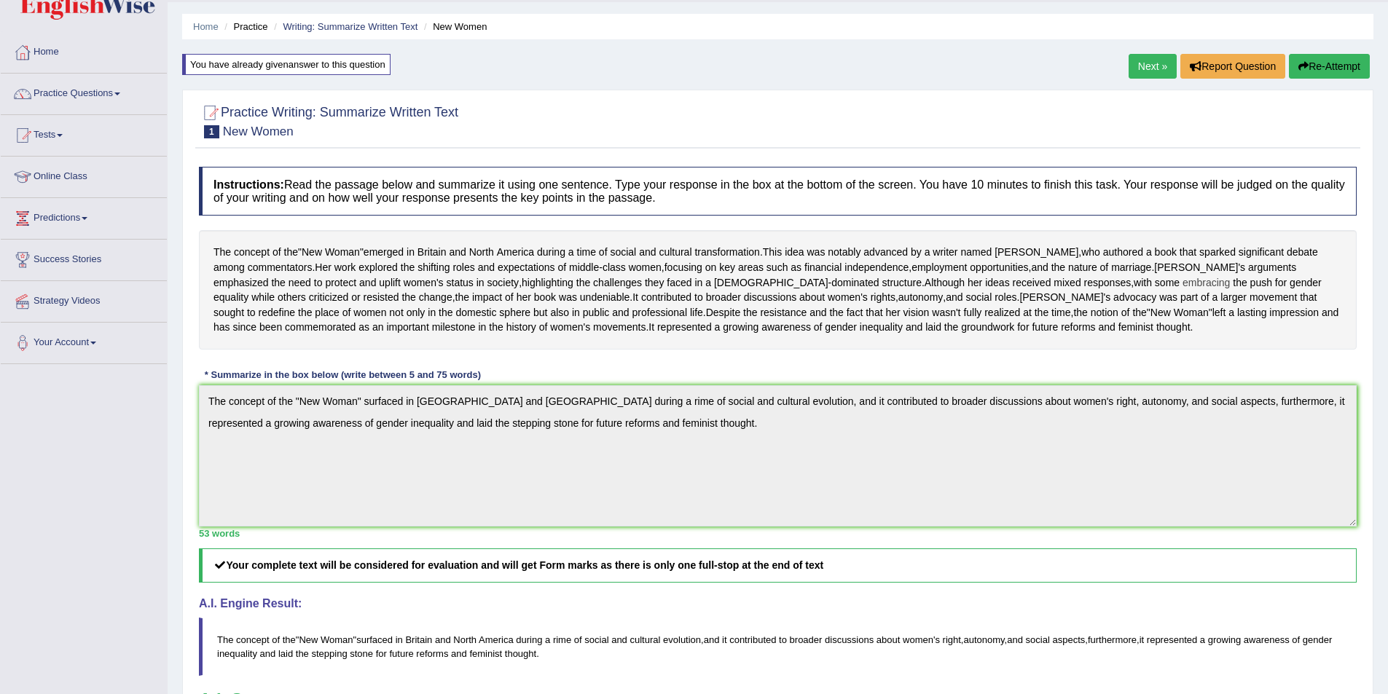
click at [1182, 291] on span "embracing" at bounding box center [1205, 282] width 47 height 15
